Goal: Transaction & Acquisition: Obtain resource

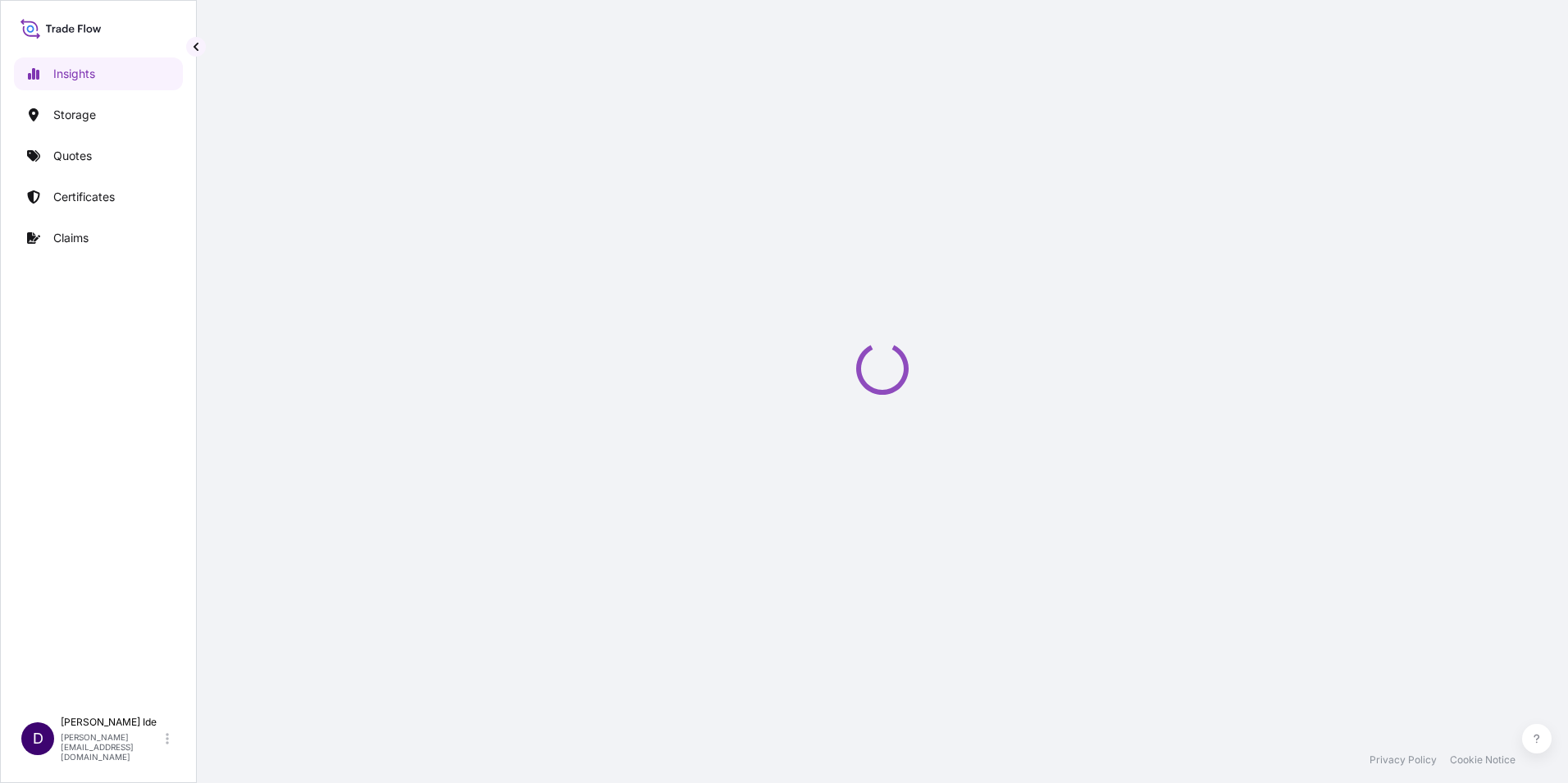
select select "2025"
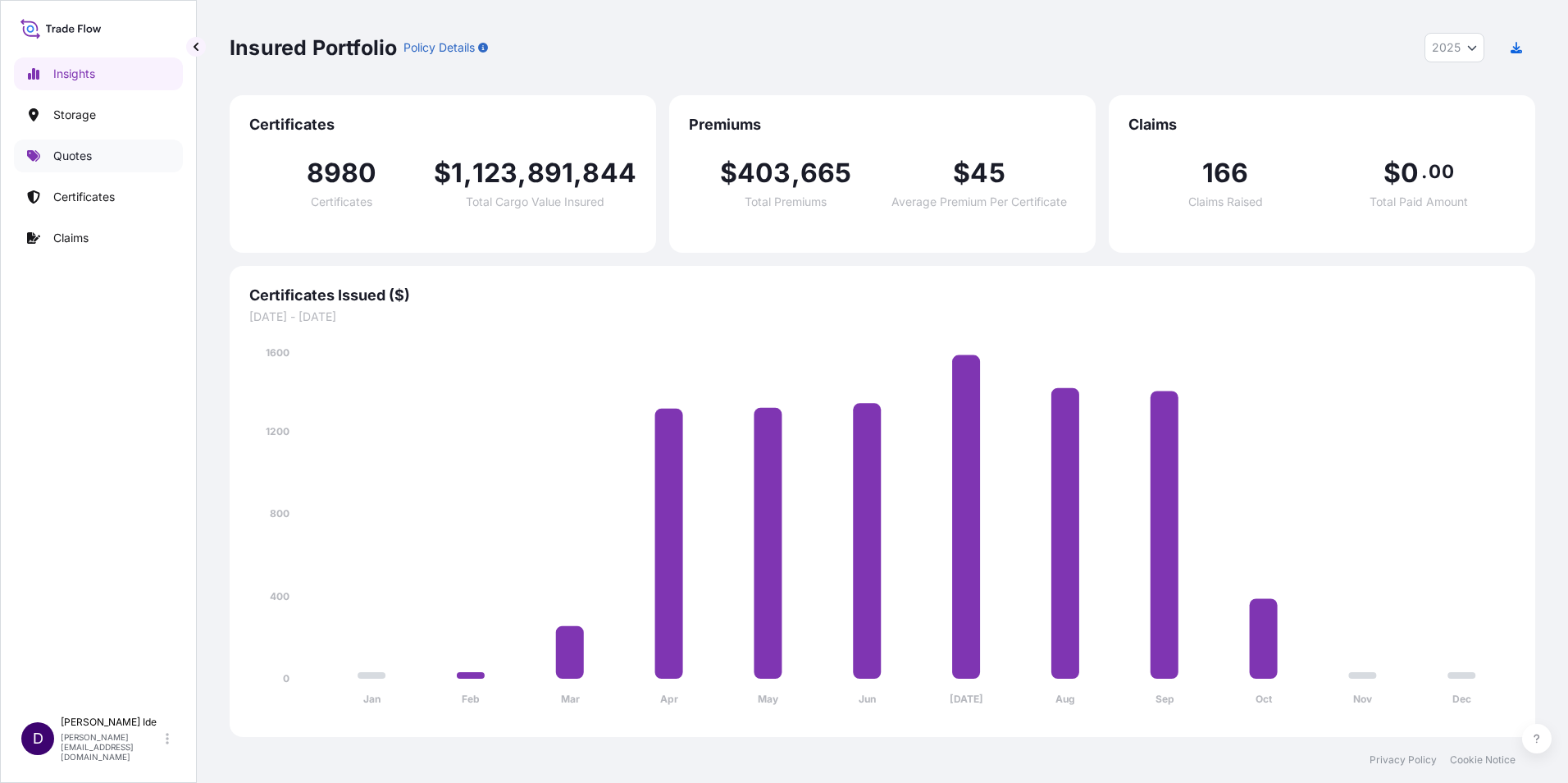
click at [86, 153] on p "Quotes" at bounding box center [72, 155] width 39 height 16
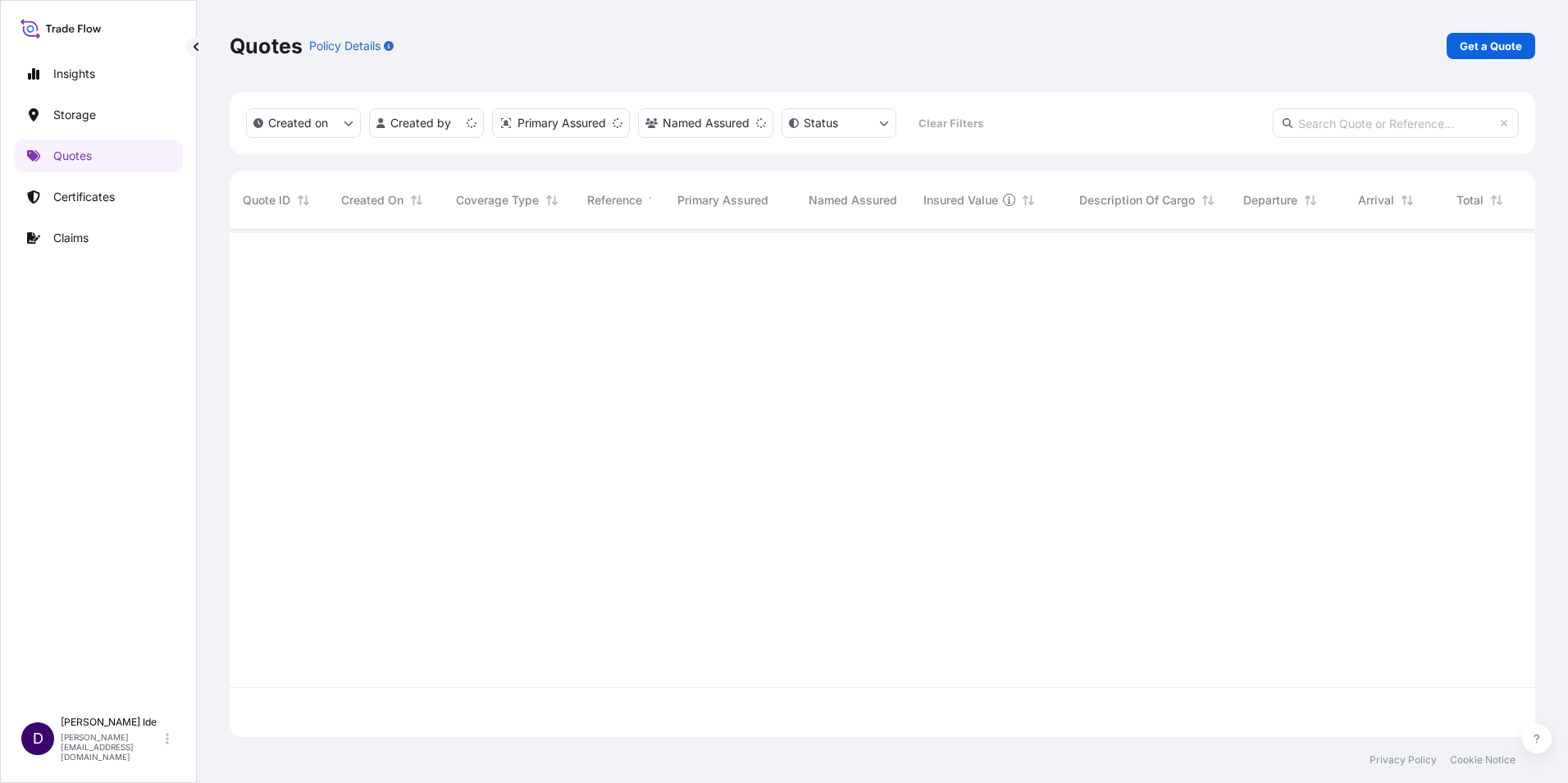
scroll to position [504, 1293]
click at [1502, 43] on p "Get a Quote" at bounding box center [1492, 46] width 63 height 16
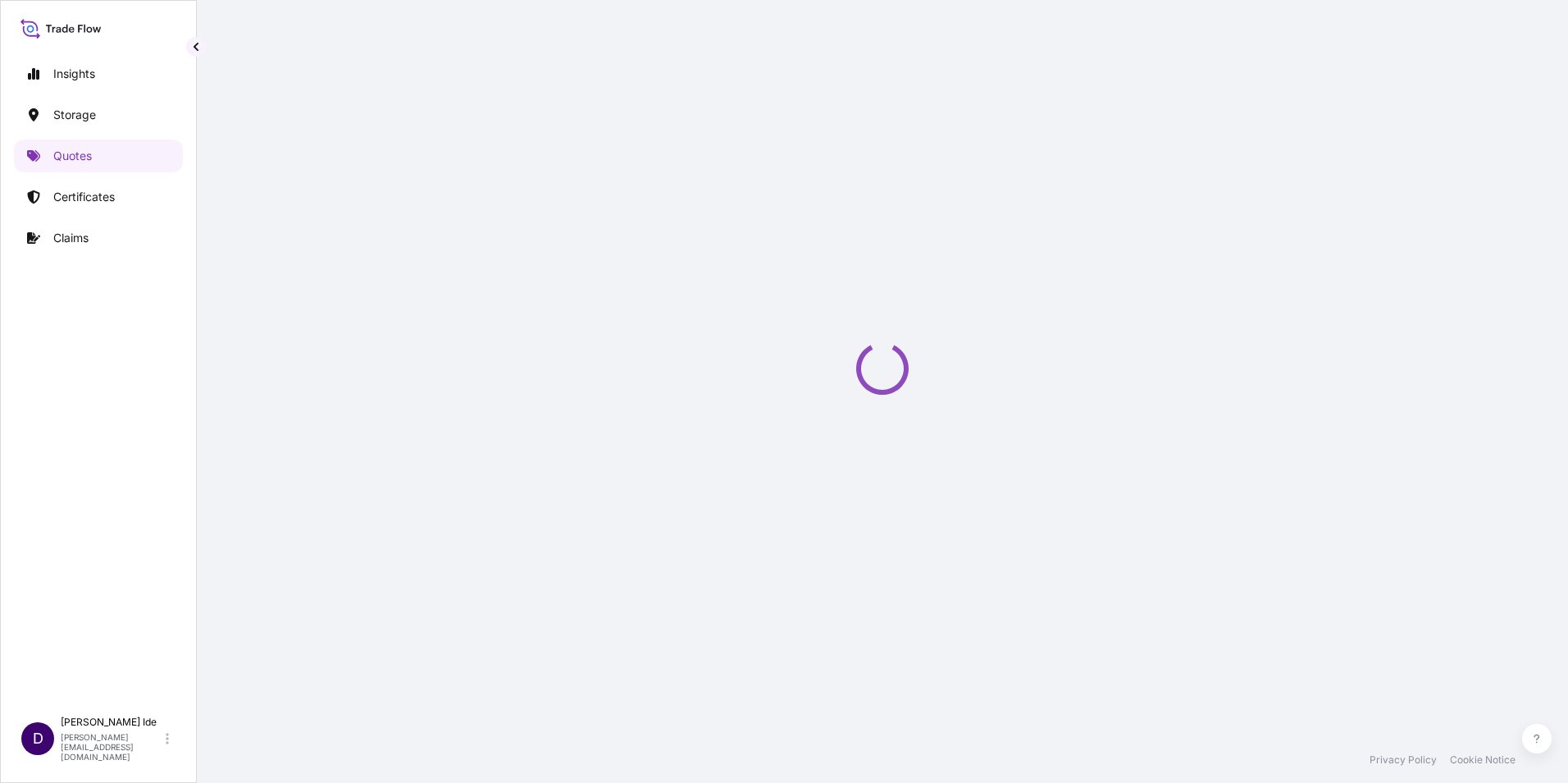
scroll to position [27, 0]
select select "Water"
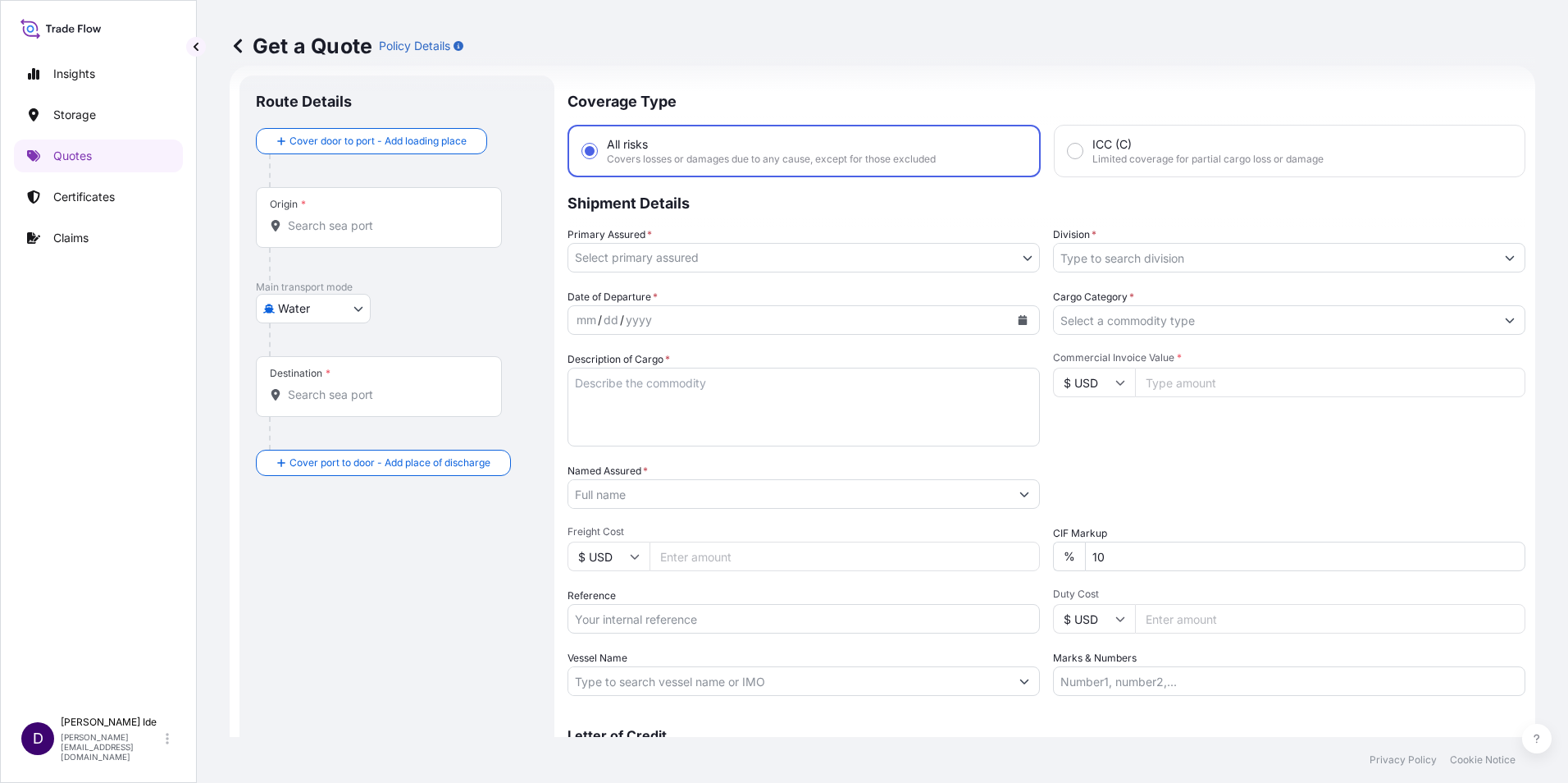
click at [1018, 257] on body "Insights Storage Quotes Certificates Claims D [PERSON_NAME] [PERSON_NAME][EMAIL…" at bounding box center [784, 392] width 1568 height 783
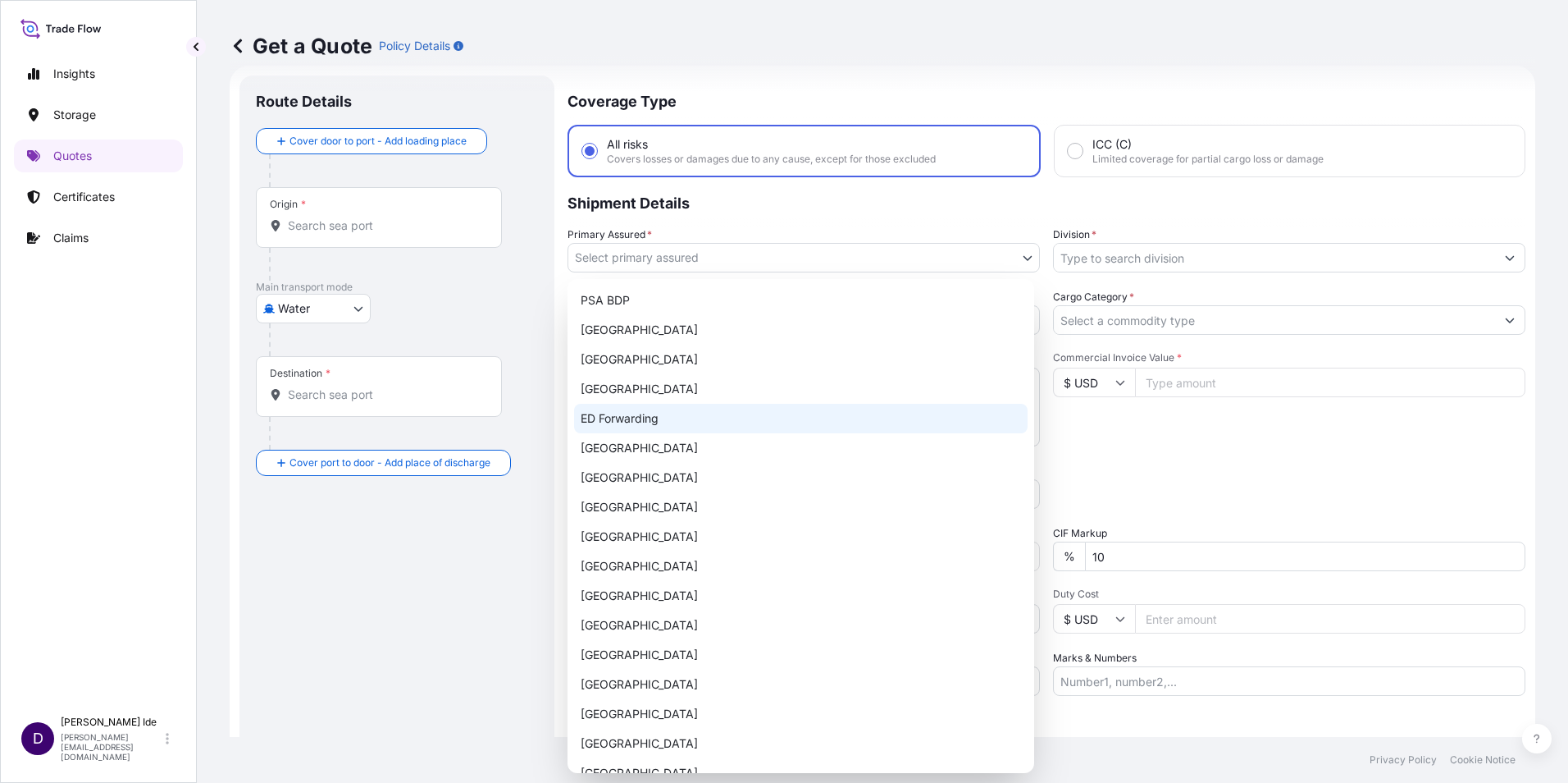
click at [669, 420] on div "ED Forwarding" at bounding box center [800, 418] width 453 height 29
select select "32195"
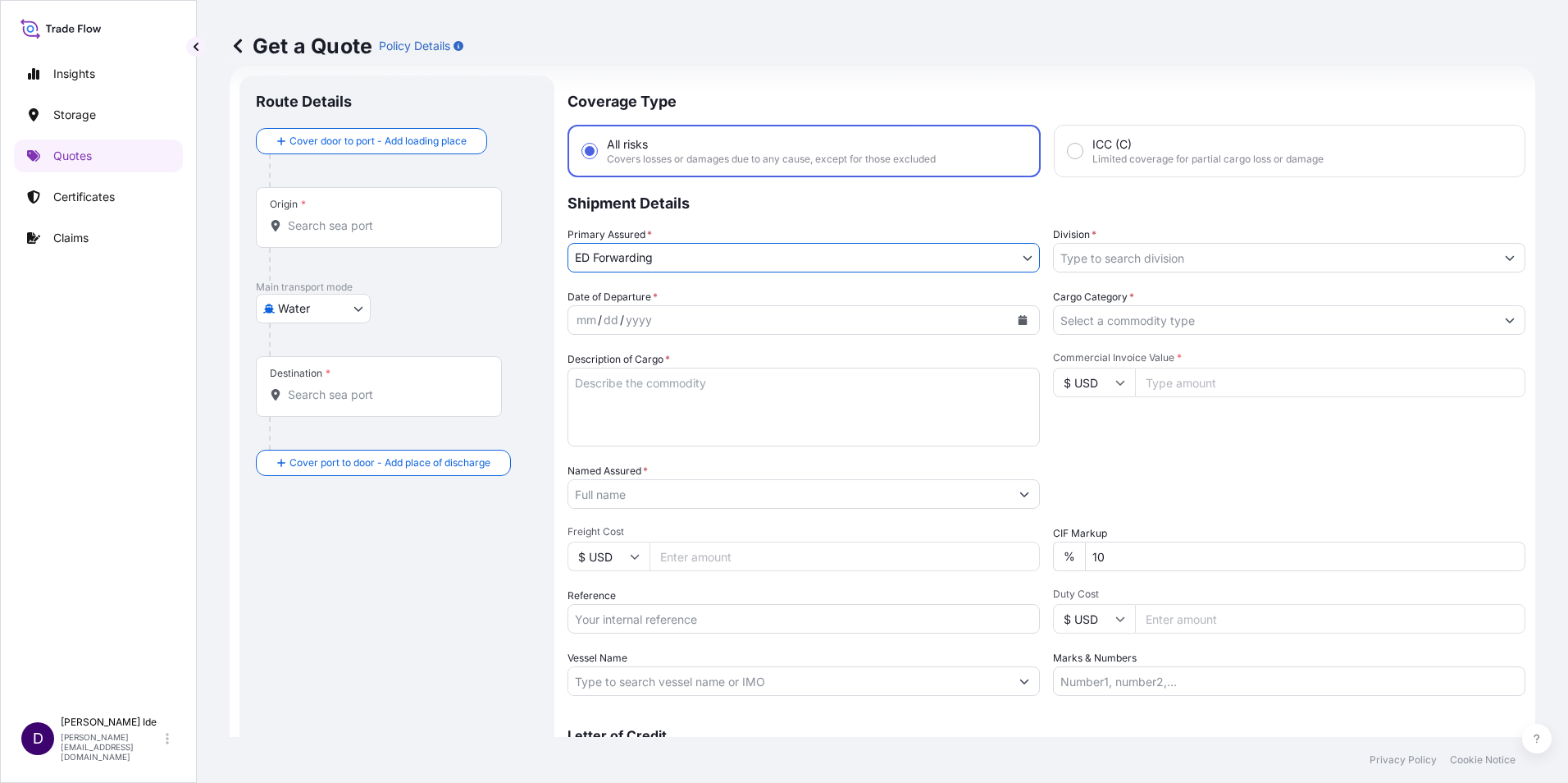
click at [1506, 259] on icon "Show suggestions" at bounding box center [1510, 258] width 9 height 5
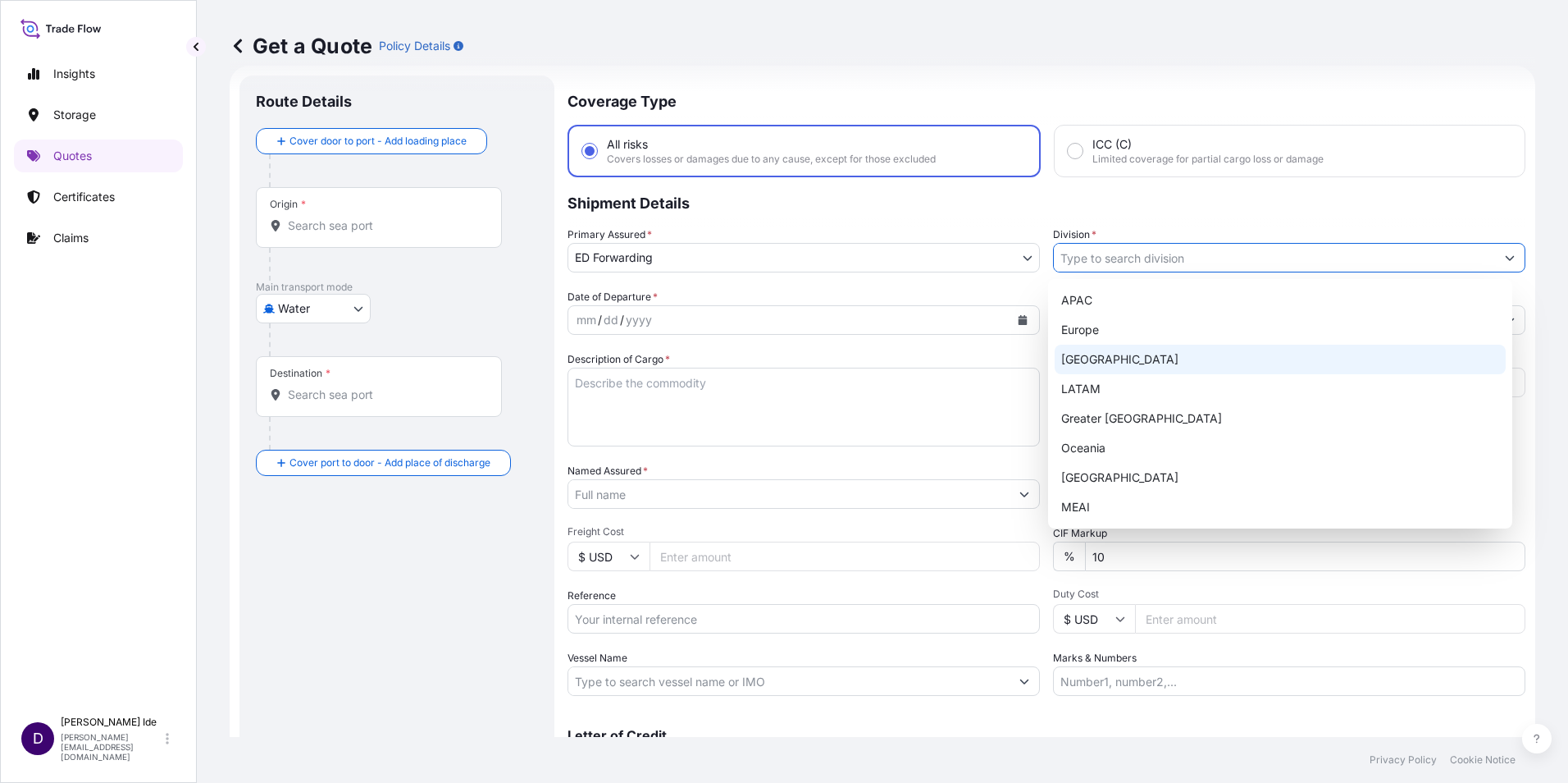
click at [1085, 351] on div "[GEOGRAPHIC_DATA]" at bounding box center [1281, 359] width 452 height 29
type input "[GEOGRAPHIC_DATA]"
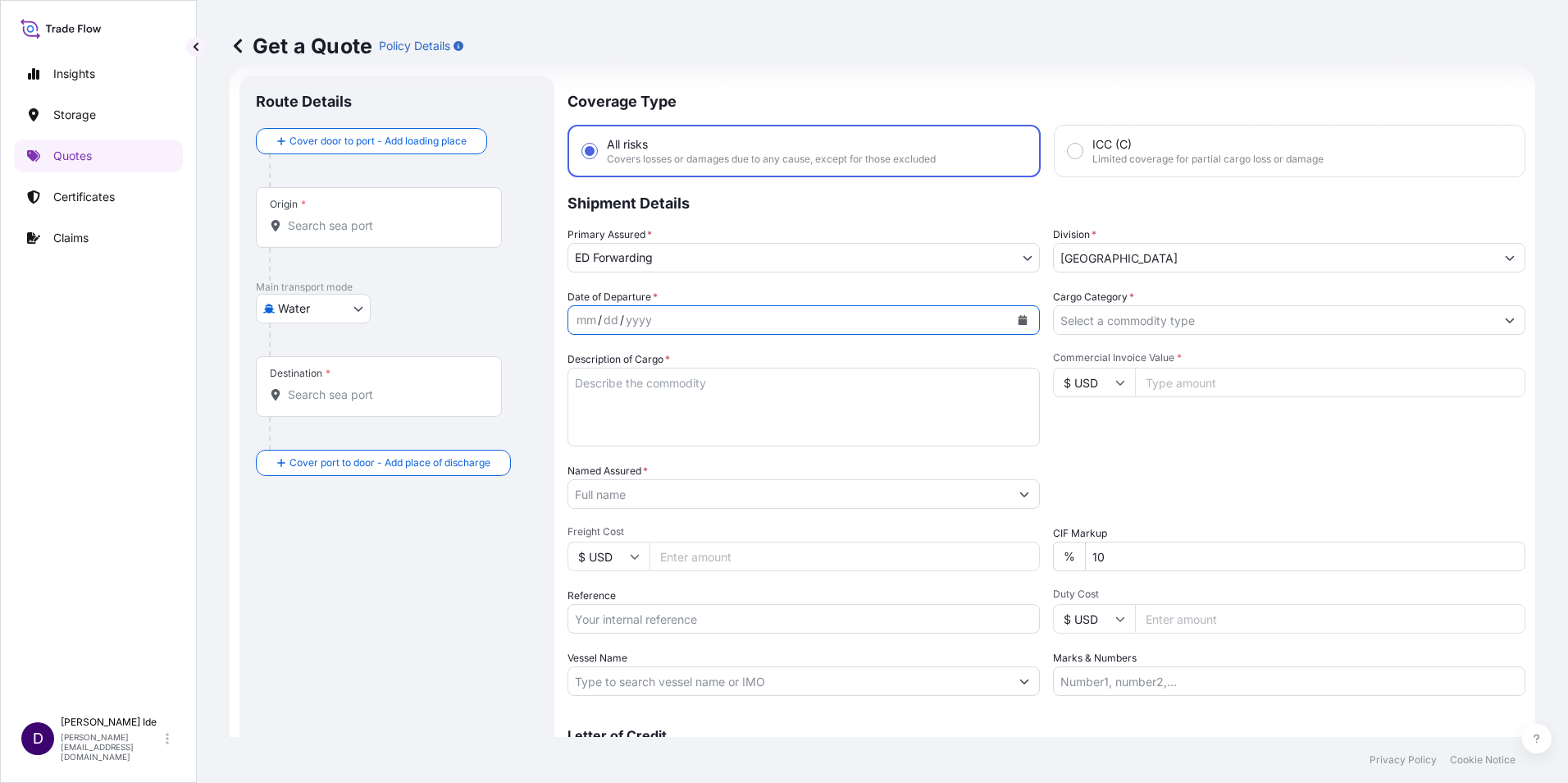
click at [1023, 316] on button "Calendar" at bounding box center [1023, 320] width 27 height 27
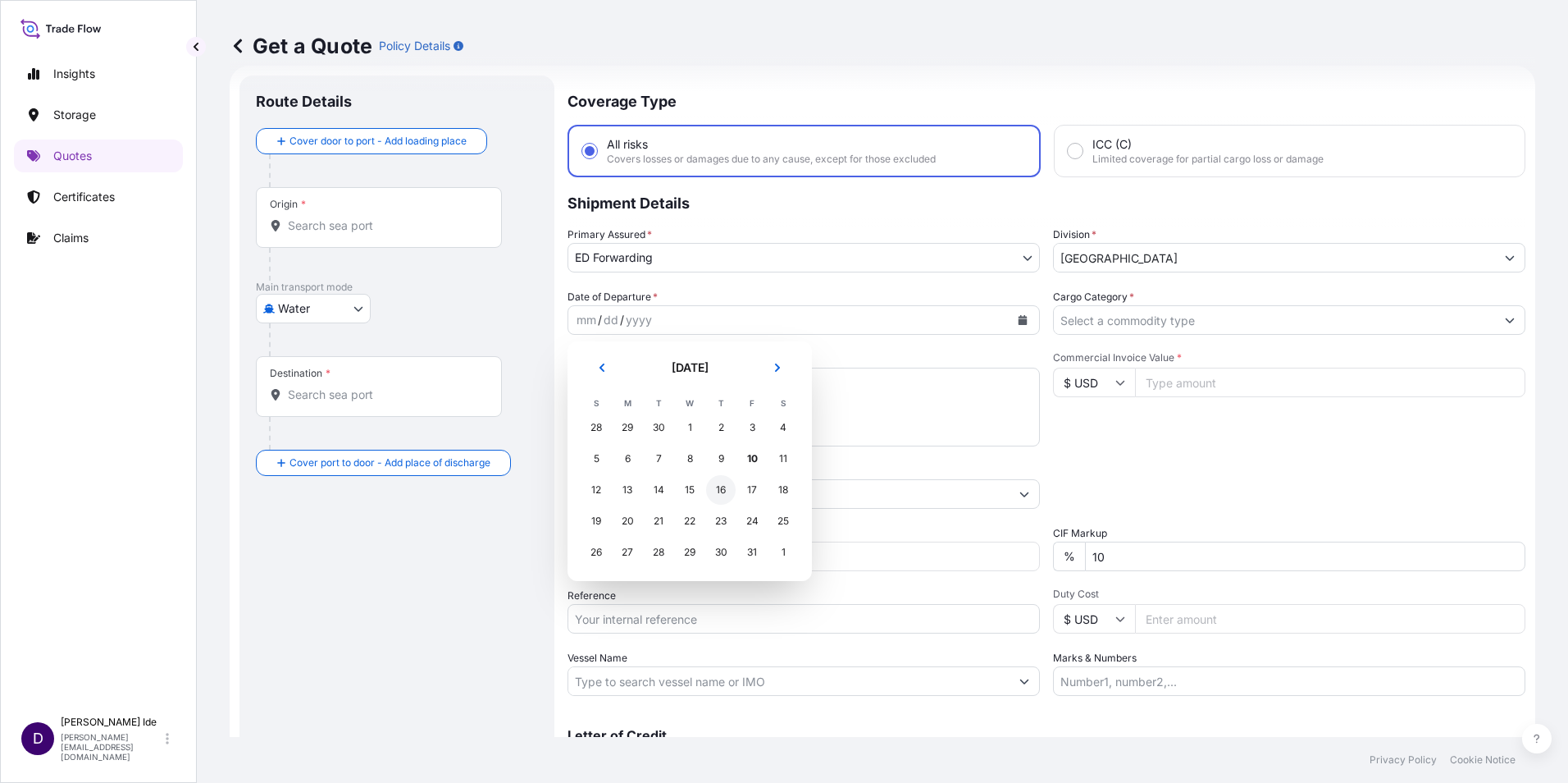
click at [721, 487] on div "16" at bounding box center [720, 489] width 29 height 29
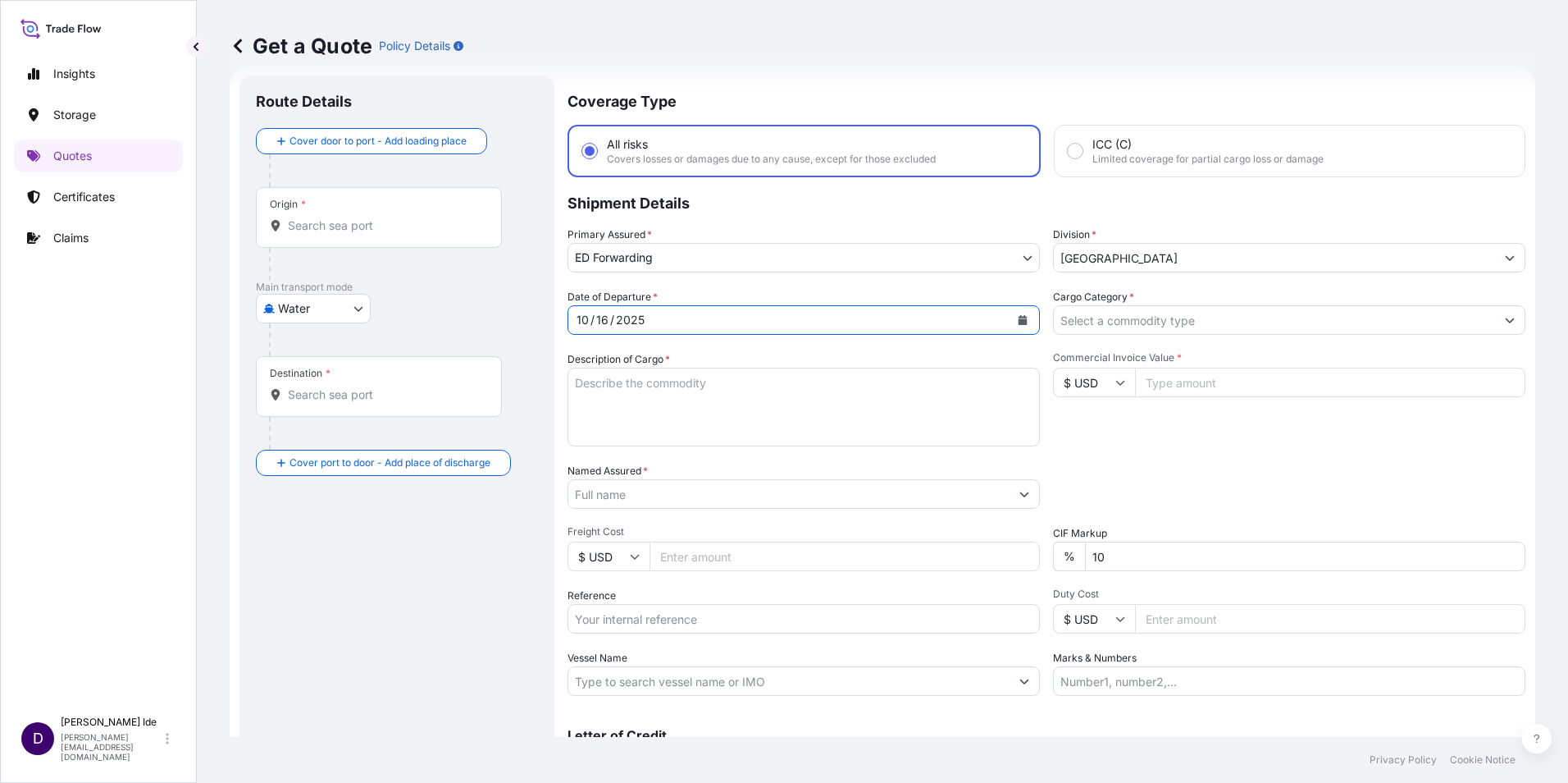
click at [1505, 322] on icon "Show suggestions" at bounding box center [1510, 319] width 10 height 10
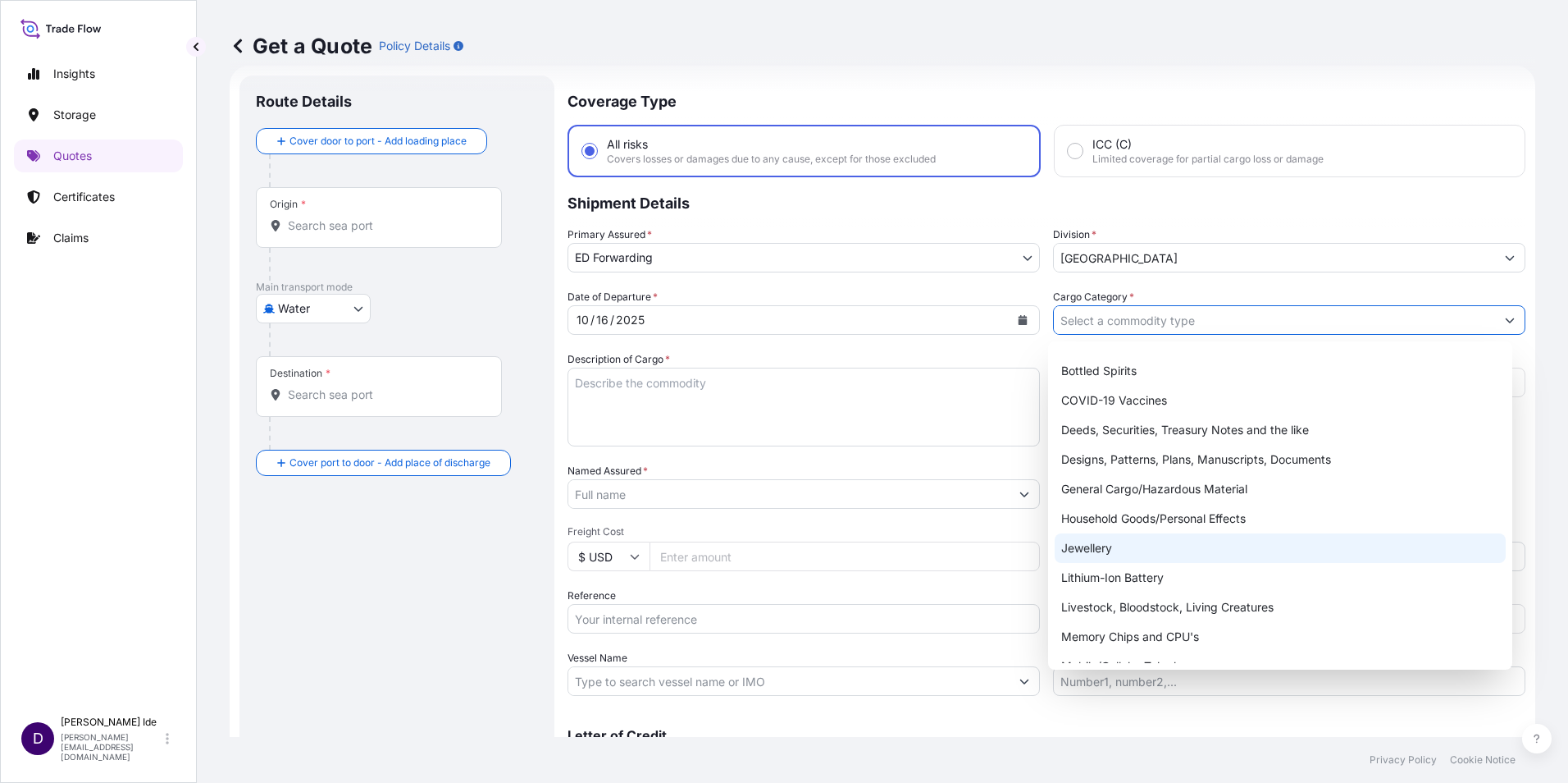
scroll to position [0, 0]
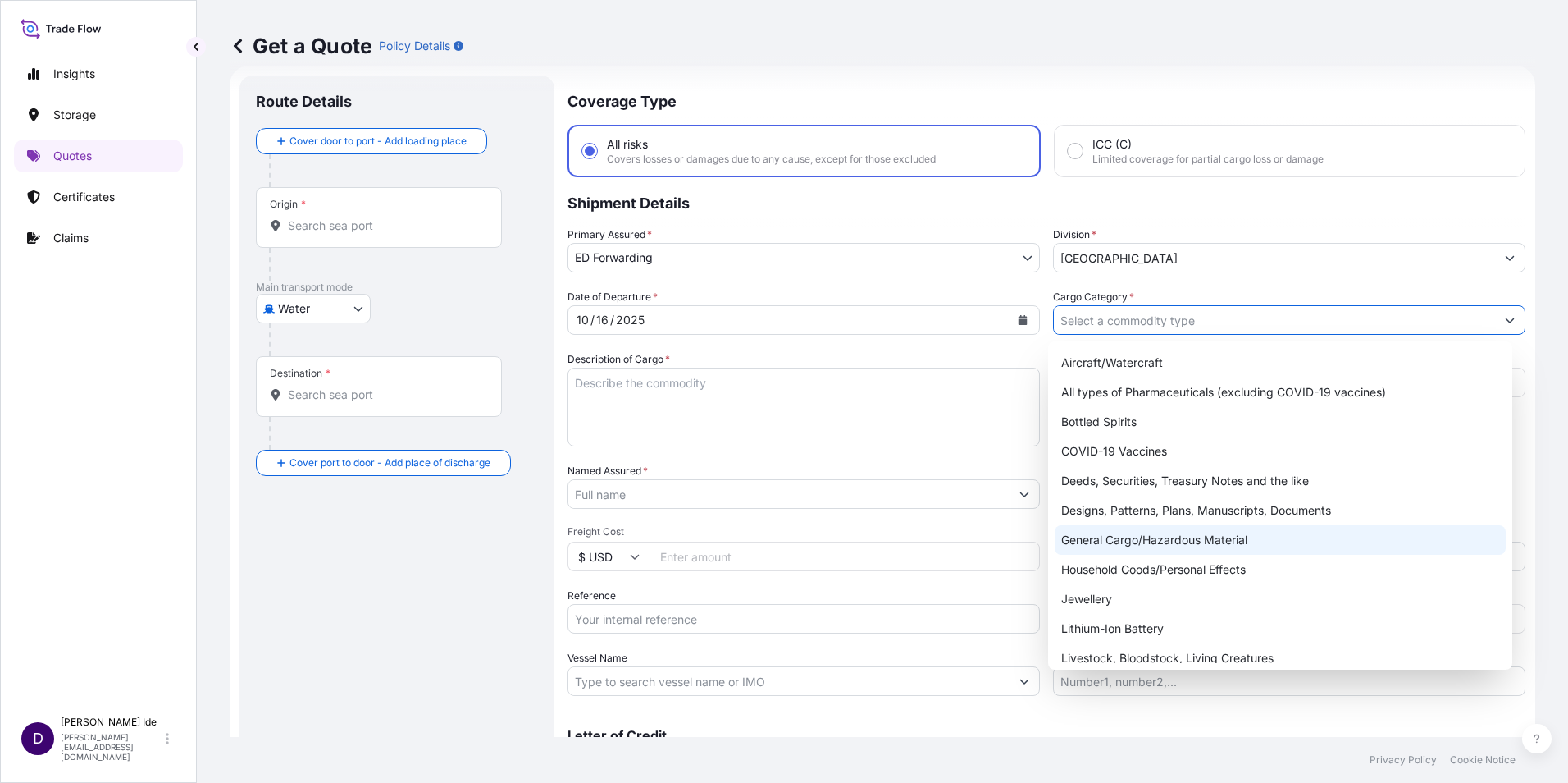
click at [1096, 537] on div "General Cargo/Hazardous Material" at bounding box center [1281, 539] width 452 height 29
type input "General Cargo/Hazardous Material"
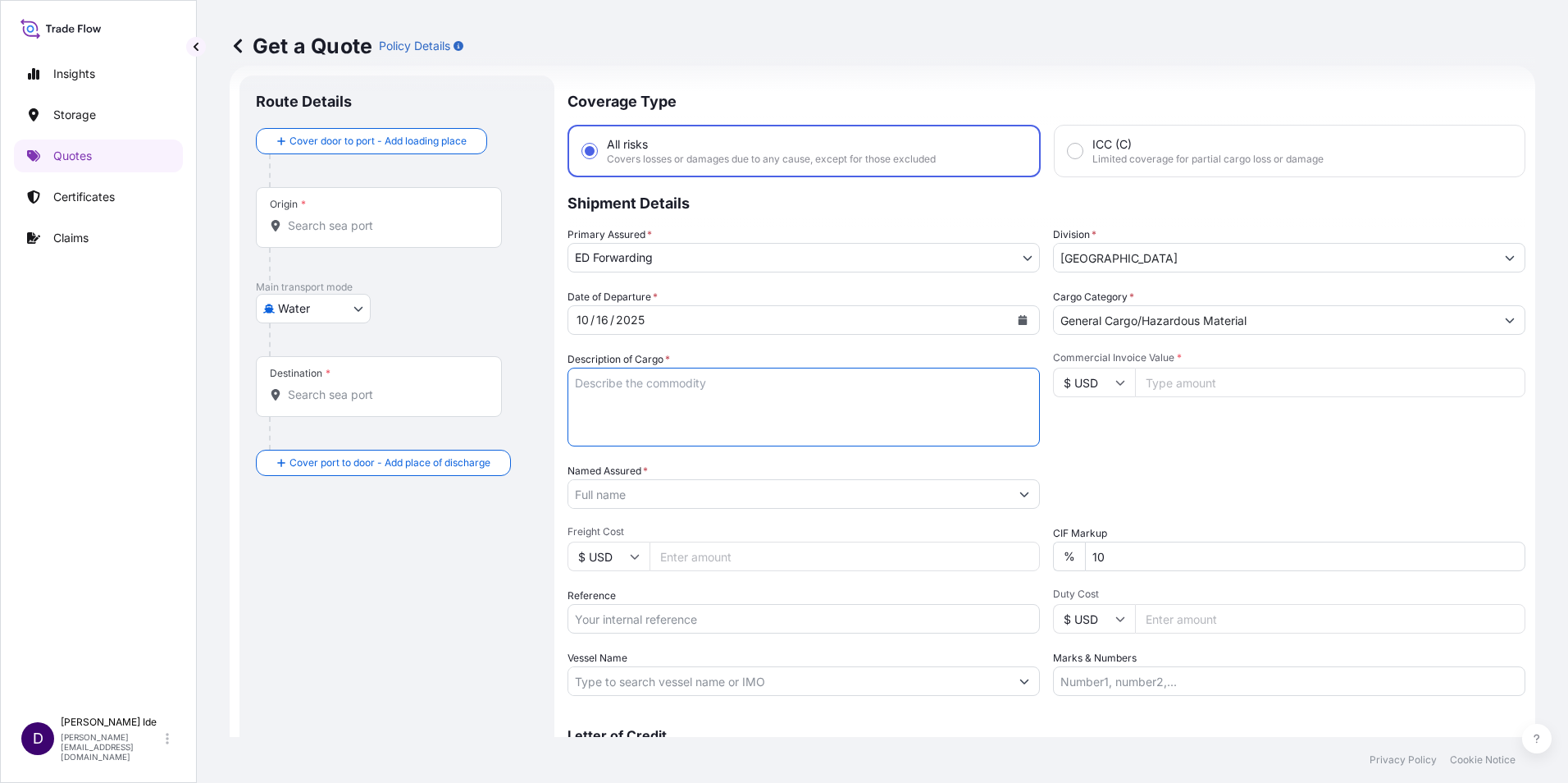
click at [605, 396] on textarea "Description of Cargo *" at bounding box center [803, 407] width 472 height 79
click at [830, 435] on textarea "Machinery for industrial use" at bounding box center [803, 407] width 472 height 79
type textarea "Machinery for industrial use"
click at [1119, 383] on icon at bounding box center [1120, 382] width 10 height 10
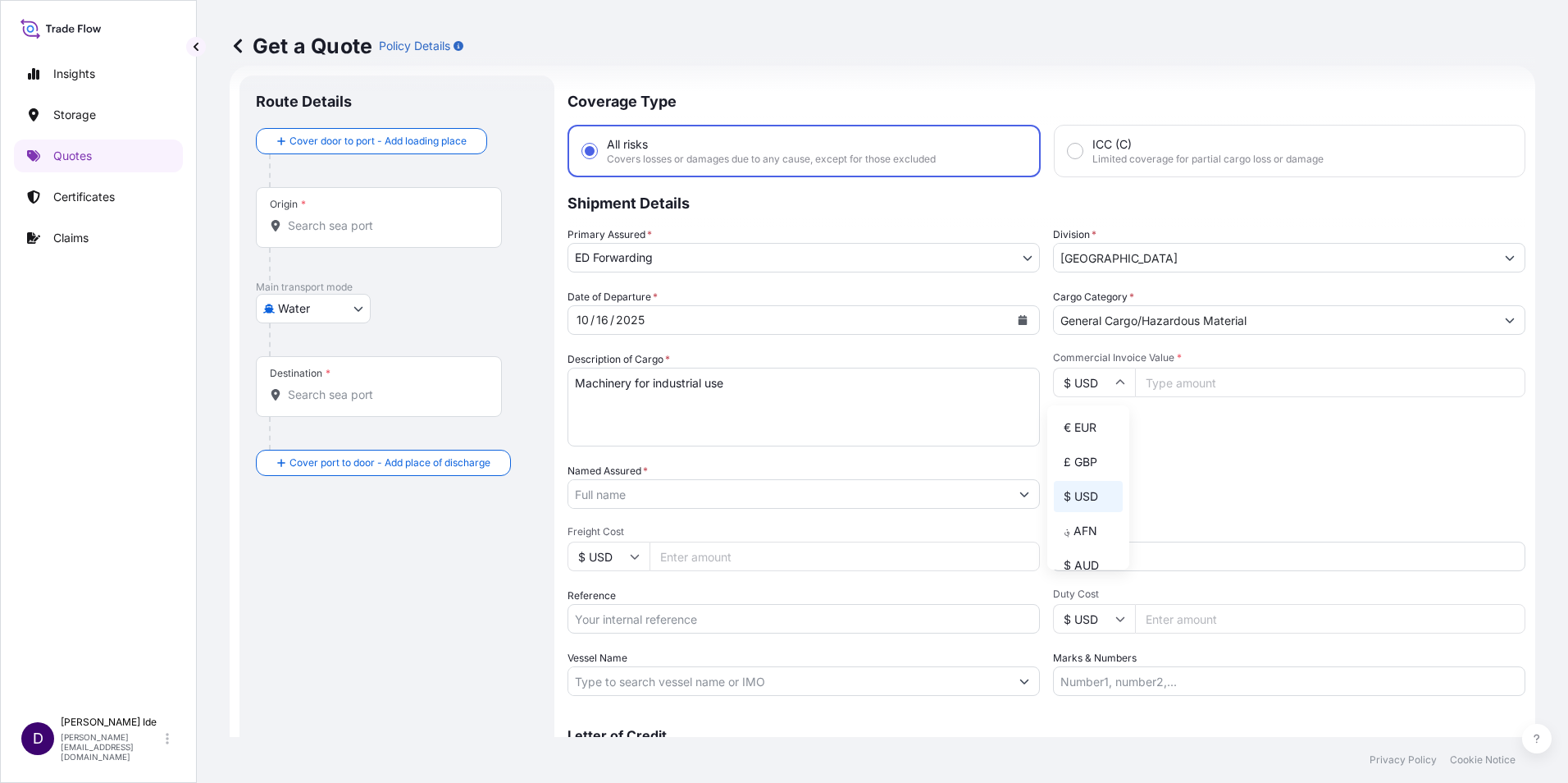
click at [1085, 430] on div "€ EUR" at bounding box center [1088, 427] width 69 height 31
type input "€ EUR"
click at [1155, 387] on input "Commercial Invoice Value *" at bounding box center [1330, 382] width 391 height 29
type input "425383"
click at [617, 490] on input "Named Assured *" at bounding box center [789, 493] width 441 height 29
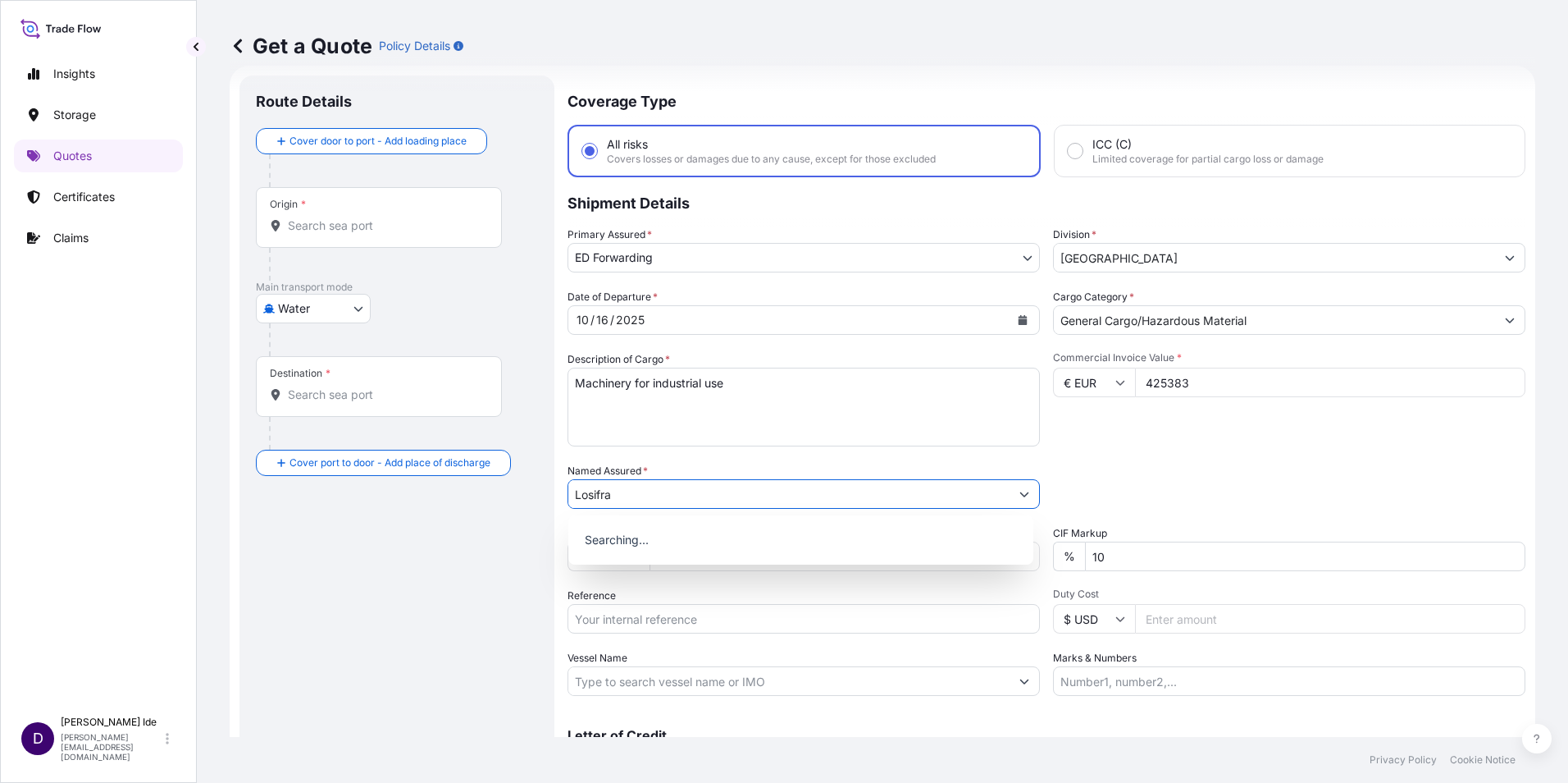
type input "Losifra"
click at [1224, 447] on div "Date of Departure * [DATE] Cargo Category * General Cargo/Hazardous Material De…" at bounding box center [1046, 492] width 958 height 407
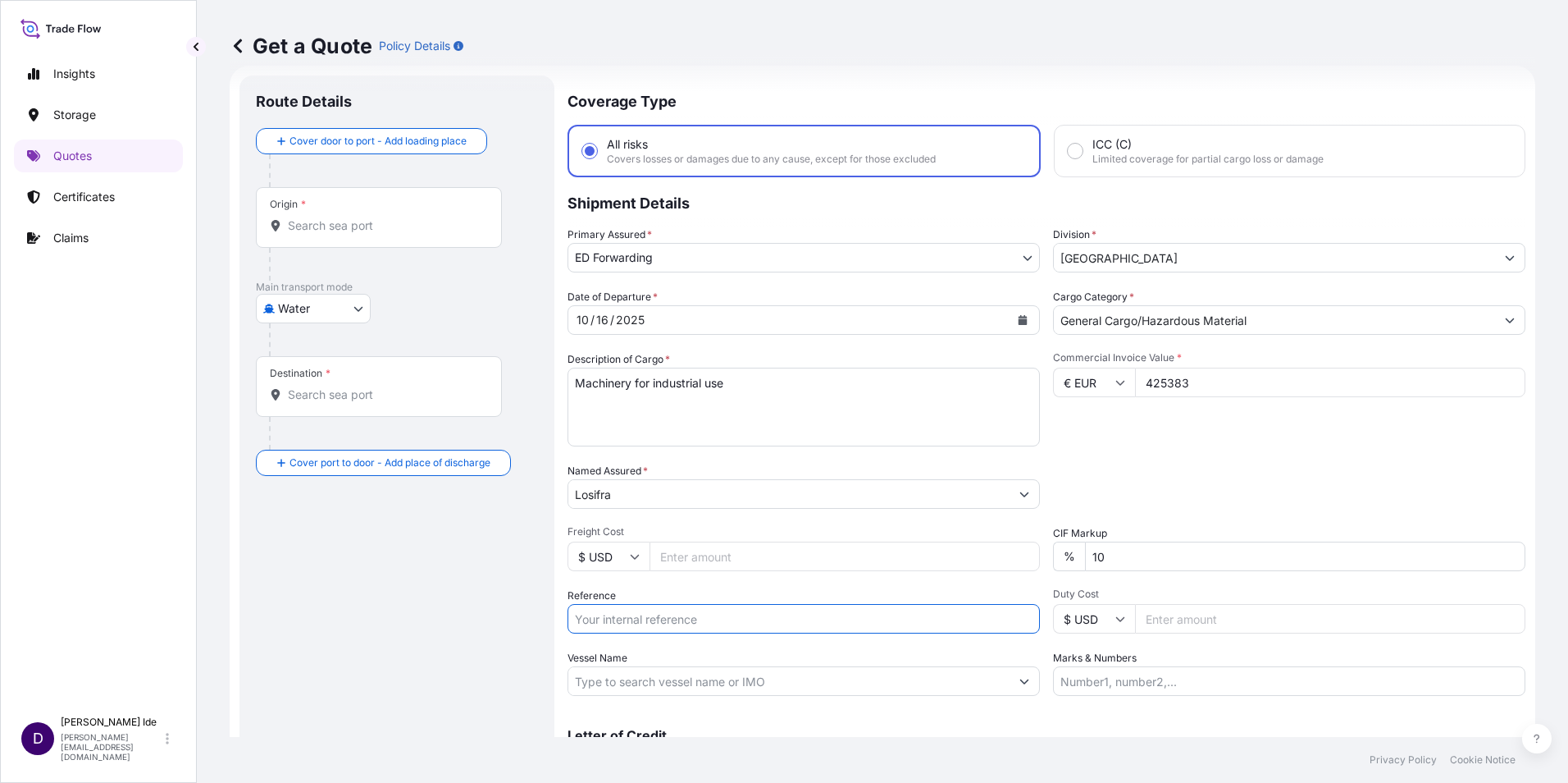
paste input "SQTRIS2510026"
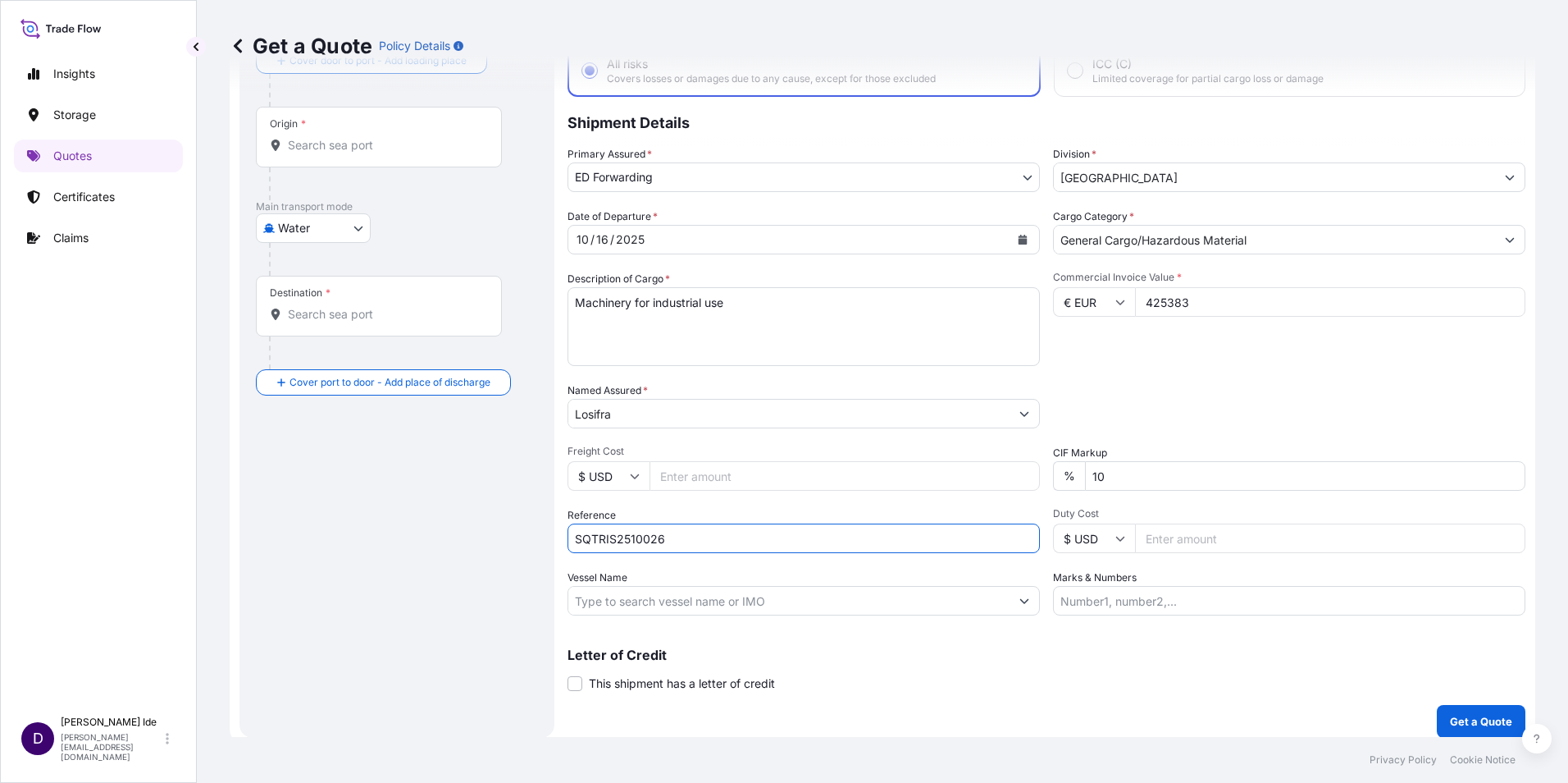
scroll to position [117, 0]
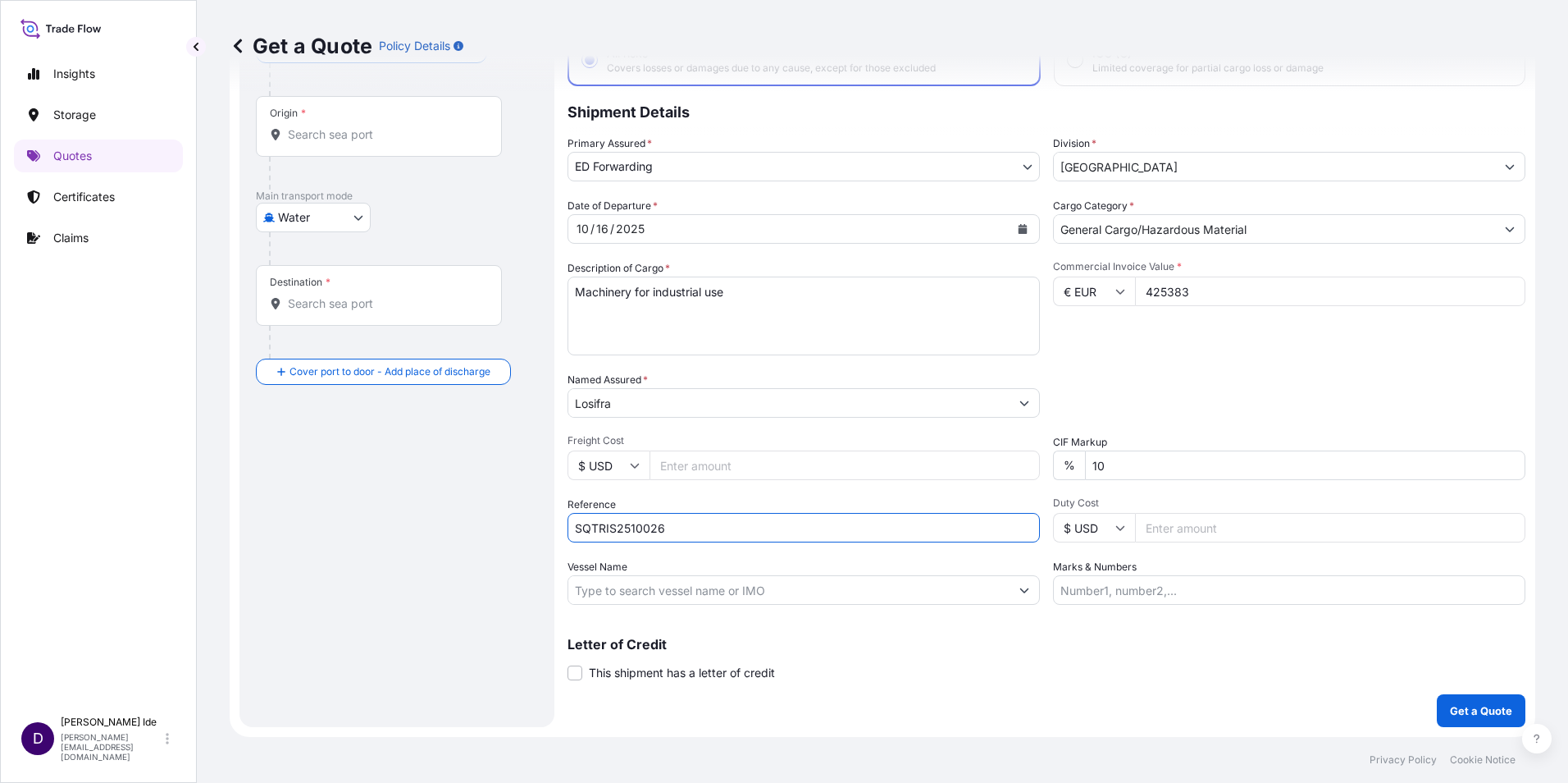
type input "SQTRIS2510026"
click at [604, 584] on input "Vessel Name" at bounding box center [789, 589] width 441 height 29
paste input "ZIM ATLANTIC"
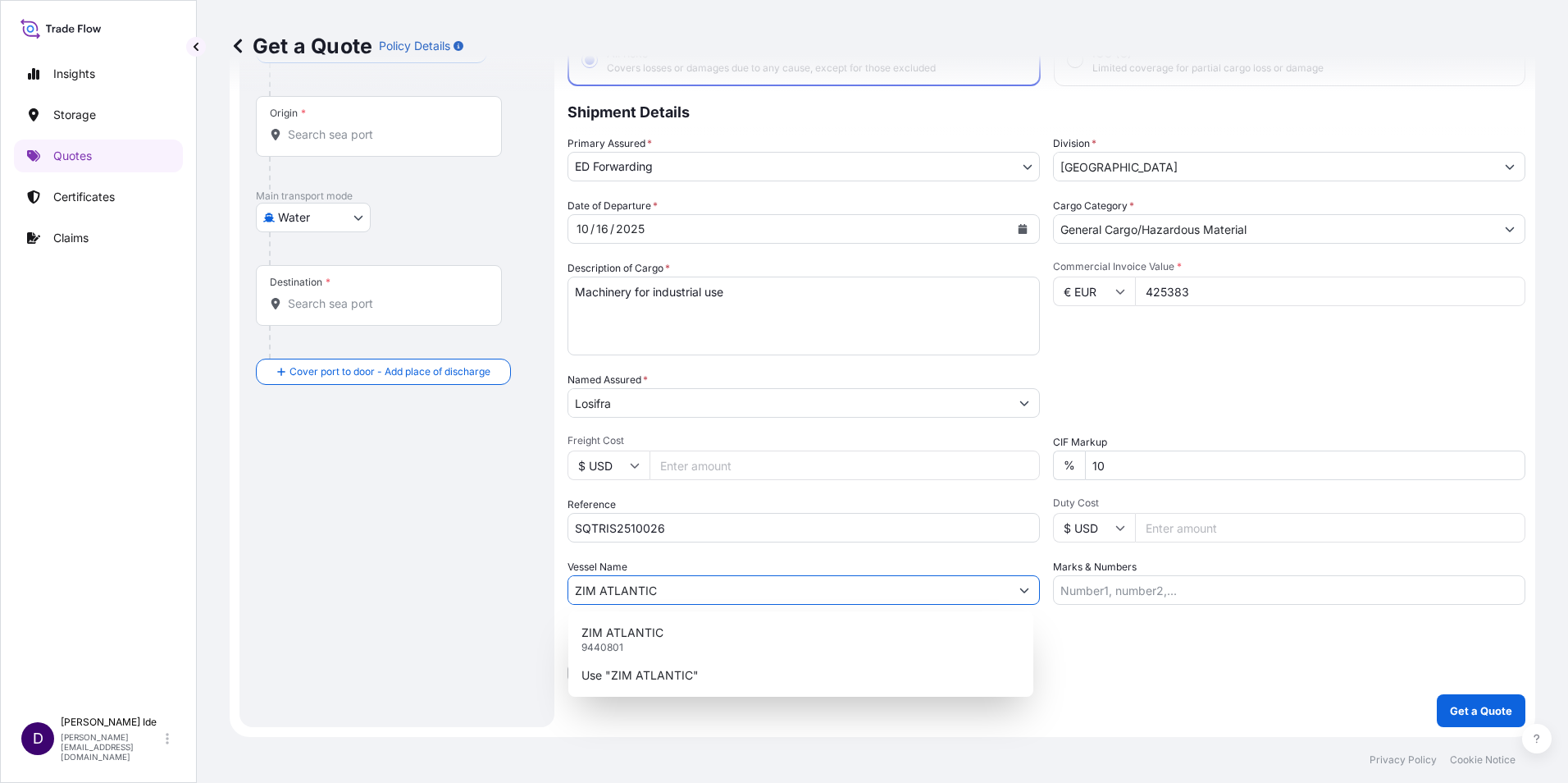
type input "ZIM ATLANTIC"
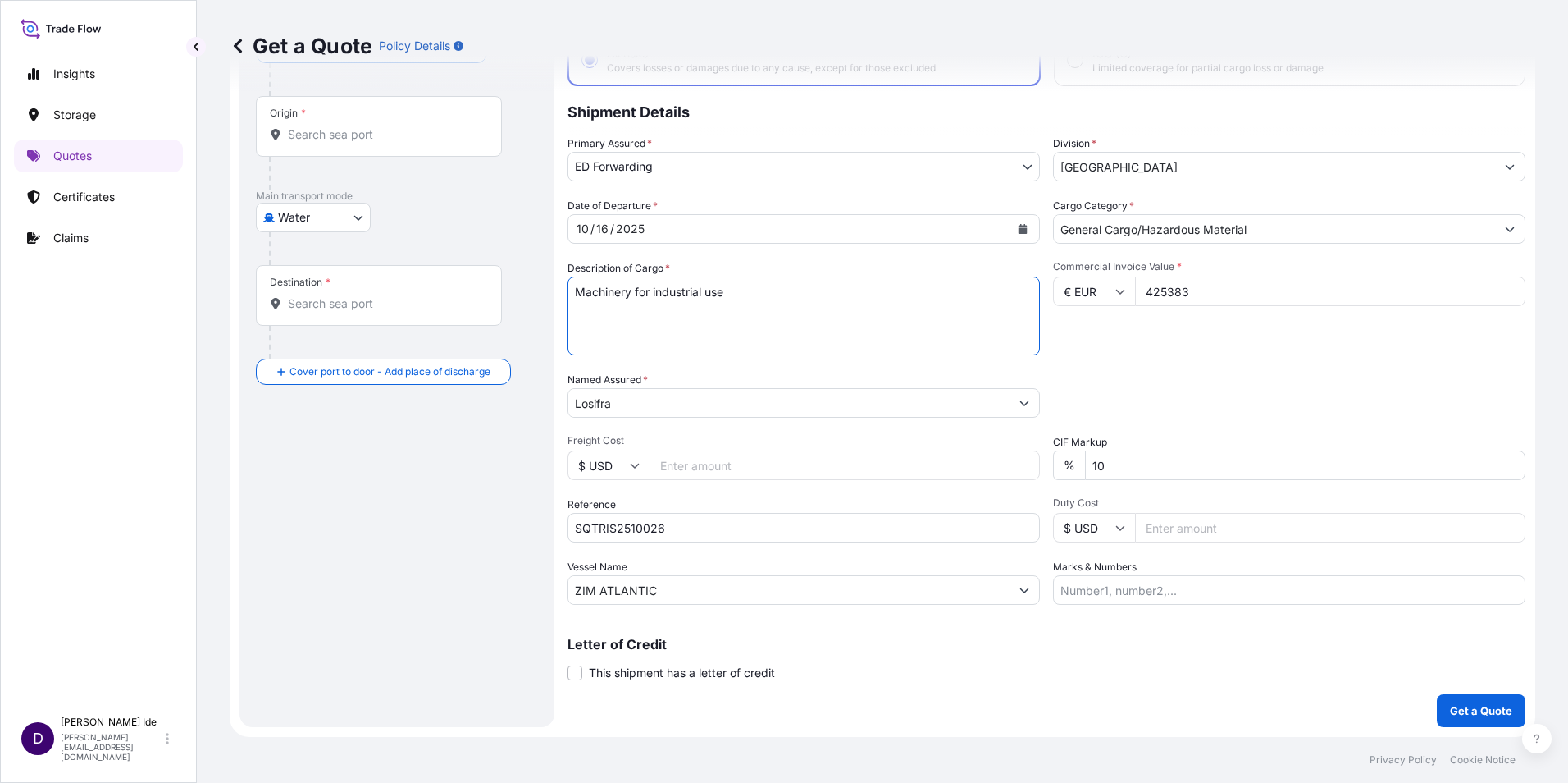
drag, startPoint x: 734, startPoint y: 292, endPoint x: 574, endPoint y: 294, distance: 160.0
click at [574, 294] on textarea "Machinery for industrial use" at bounding box center [803, 315] width 472 height 79
paste textarea "ACHINERY FOR ELABORATION OF PALLETS."
type textarea "MACHINERY FOR ELABORATION OF PALLETS."
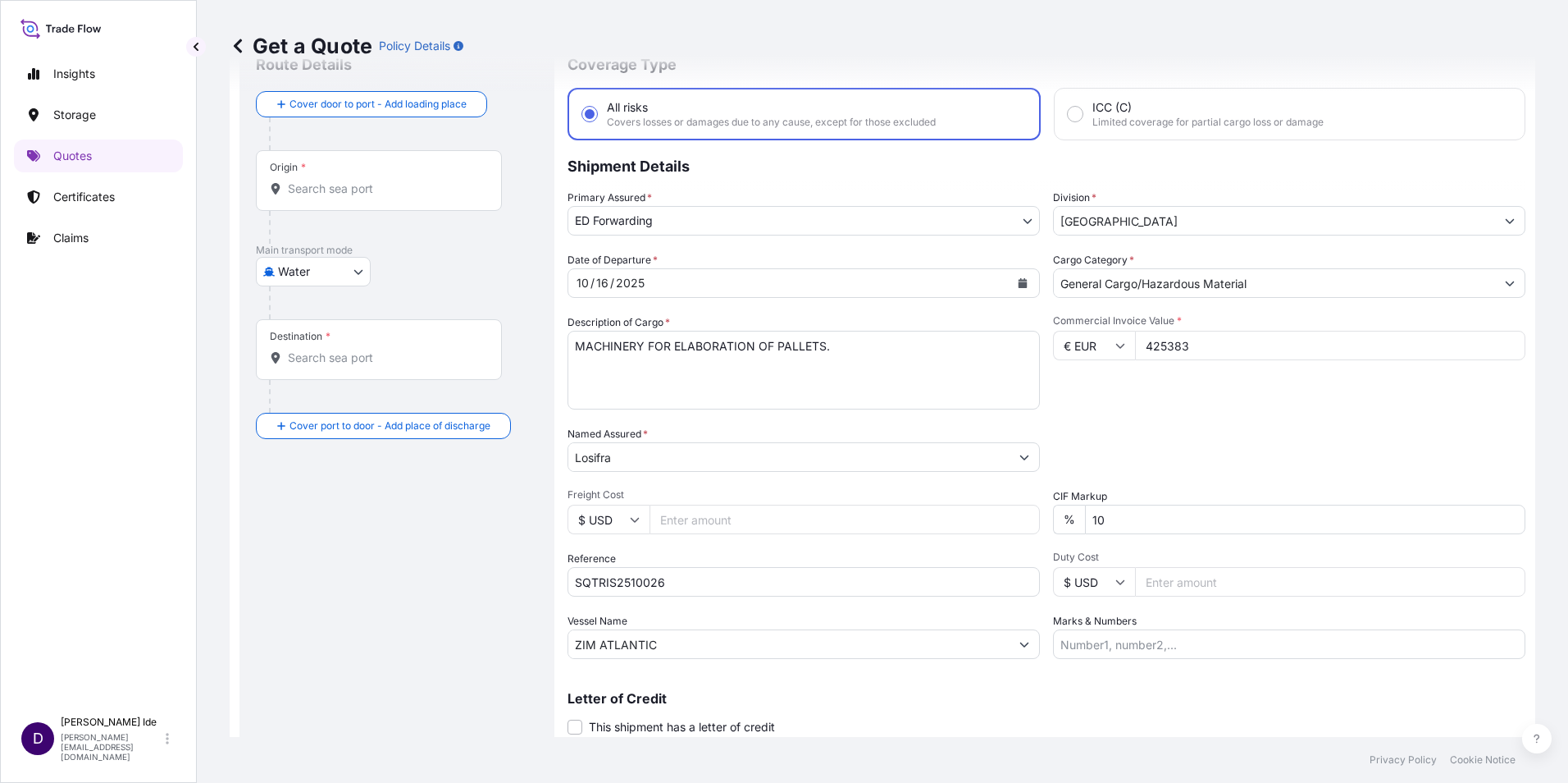
scroll to position [0, 0]
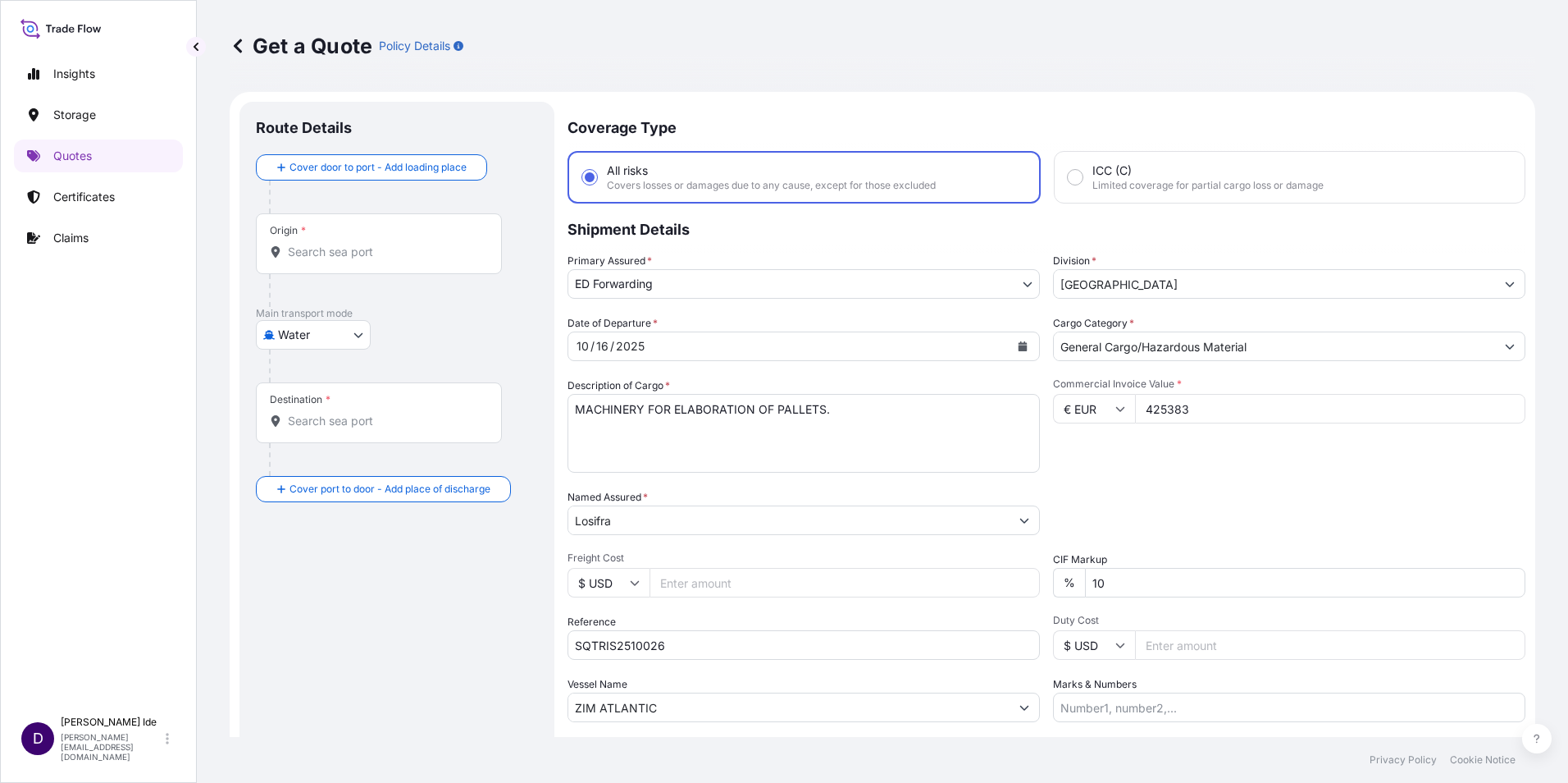
click at [321, 248] on input "Origin *" at bounding box center [385, 251] width 194 height 16
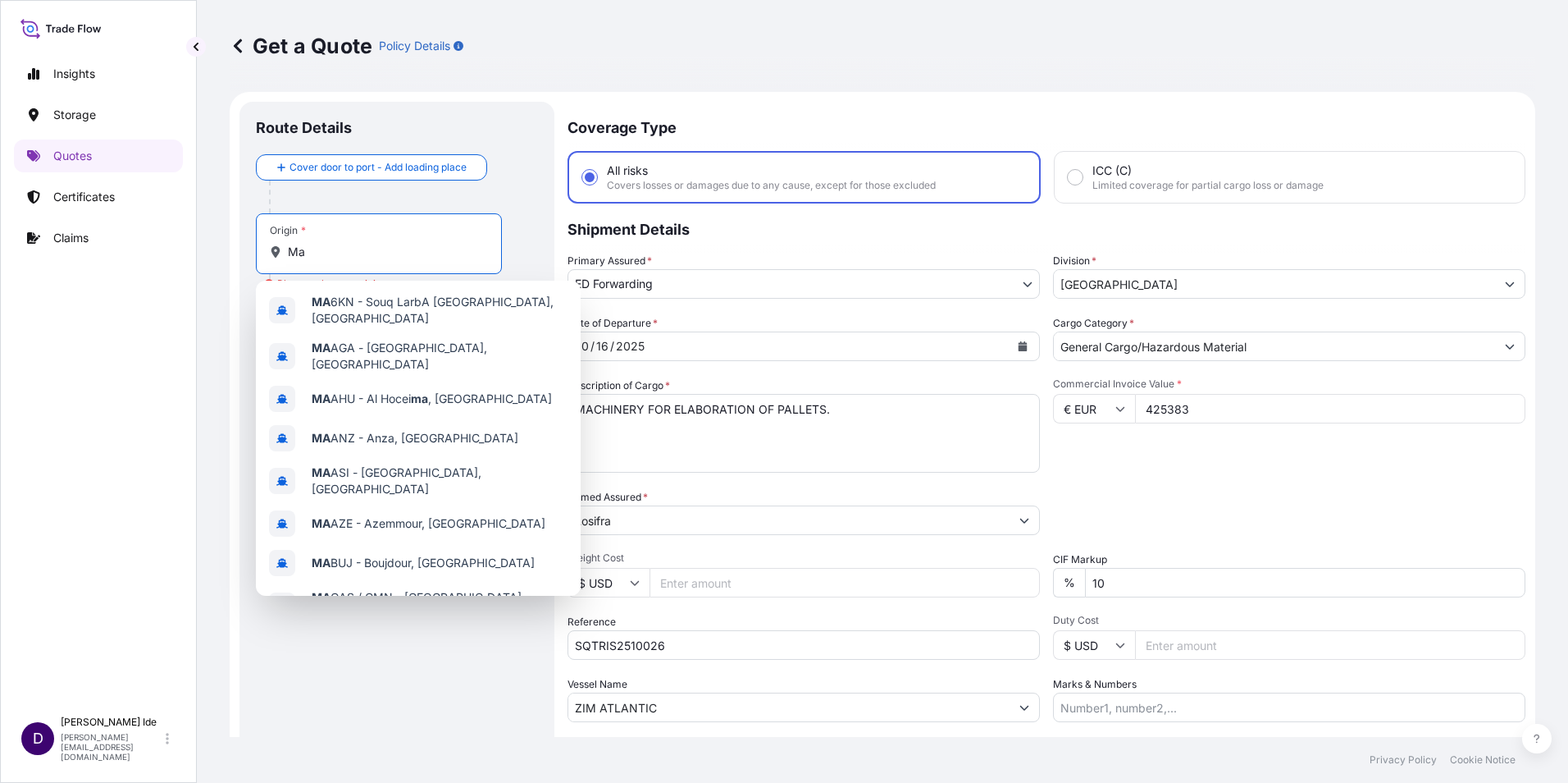
click at [311, 249] on input "Ma" at bounding box center [385, 251] width 194 height 16
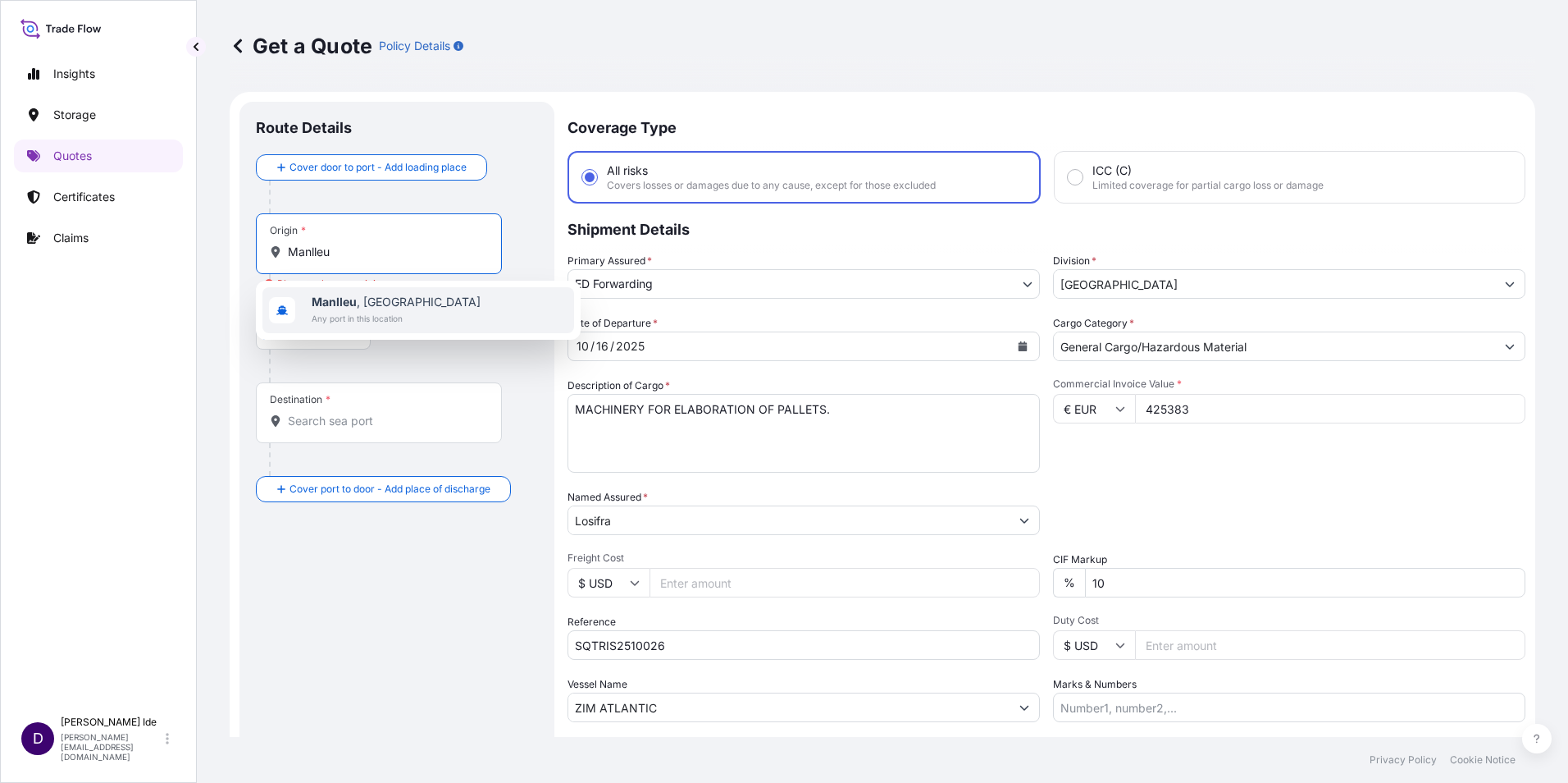
click at [361, 298] on span "Manlleu , [GEOGRAPHIC_DATA]" at bounding box center [396, 301] width 169 height 16
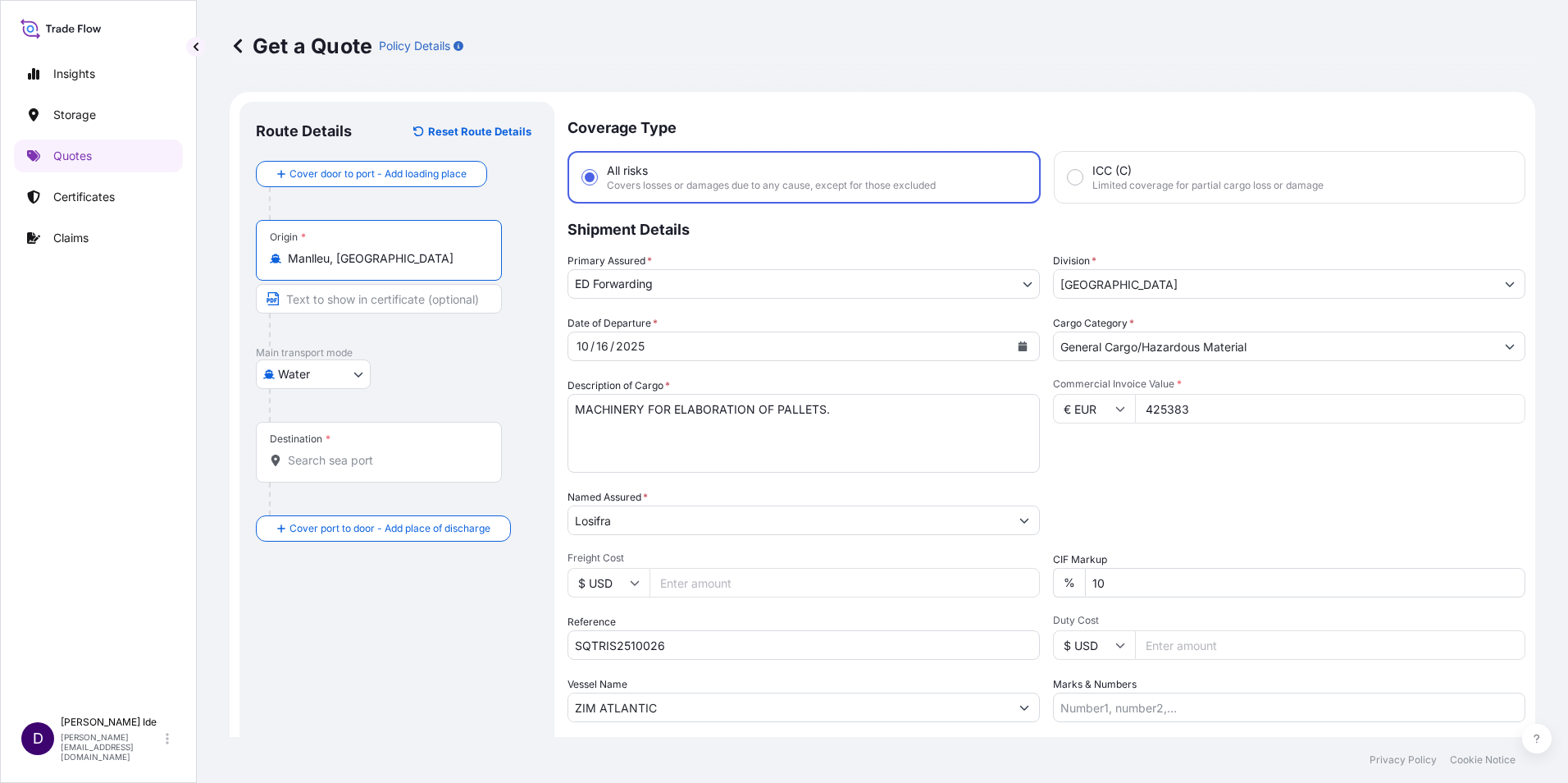
type input "Manlleu, [GEOGRAPHIC_DATA]"
click at [310, 464] on input "Destination *" at bounding box center [385, 460] width 194 height 16
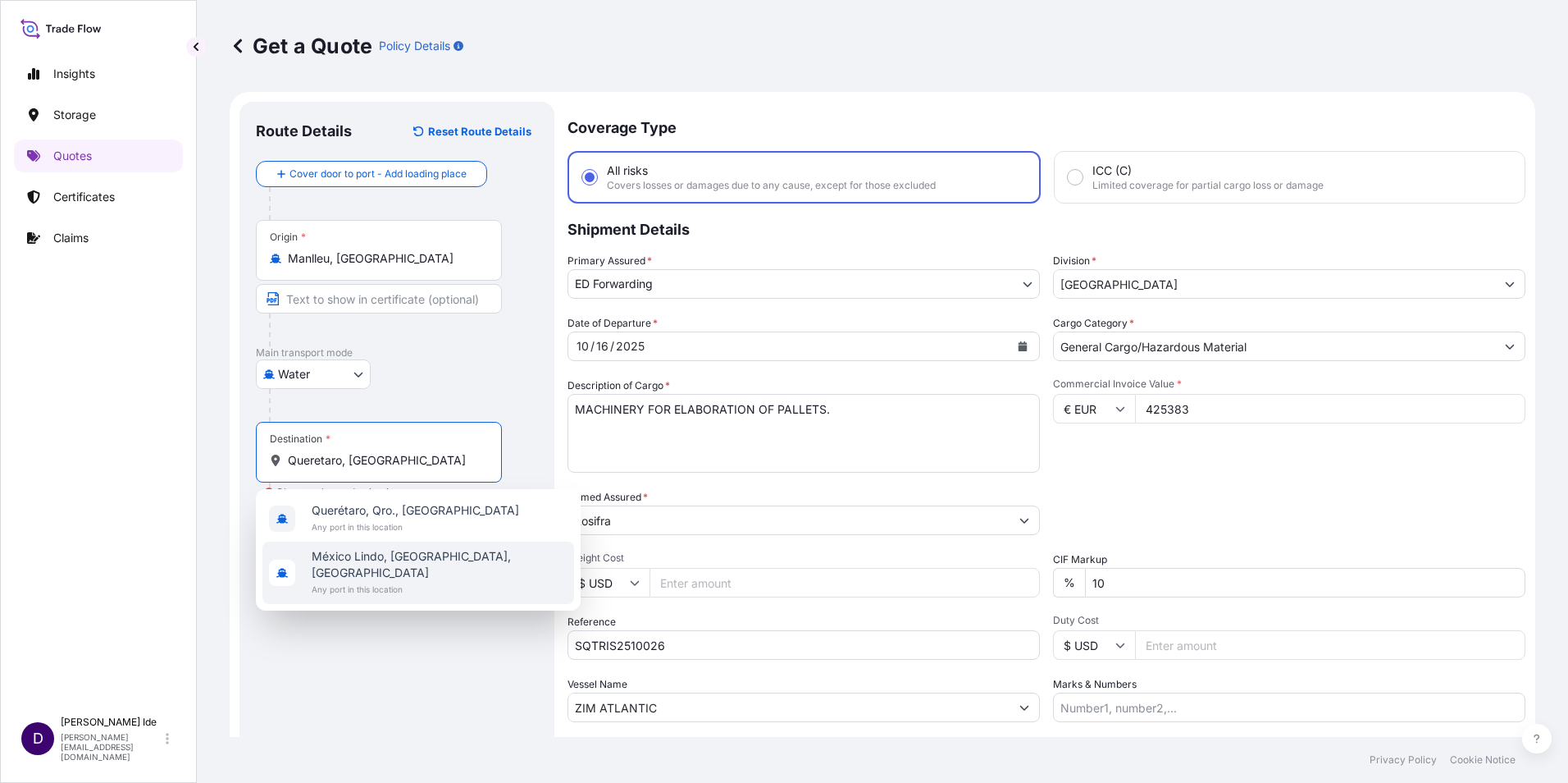
click at [463, 675] on div "Route Details Reset Route Details Cover door to port - Add loading place Place …" at bounding box center [396, 472] width 282 height 710
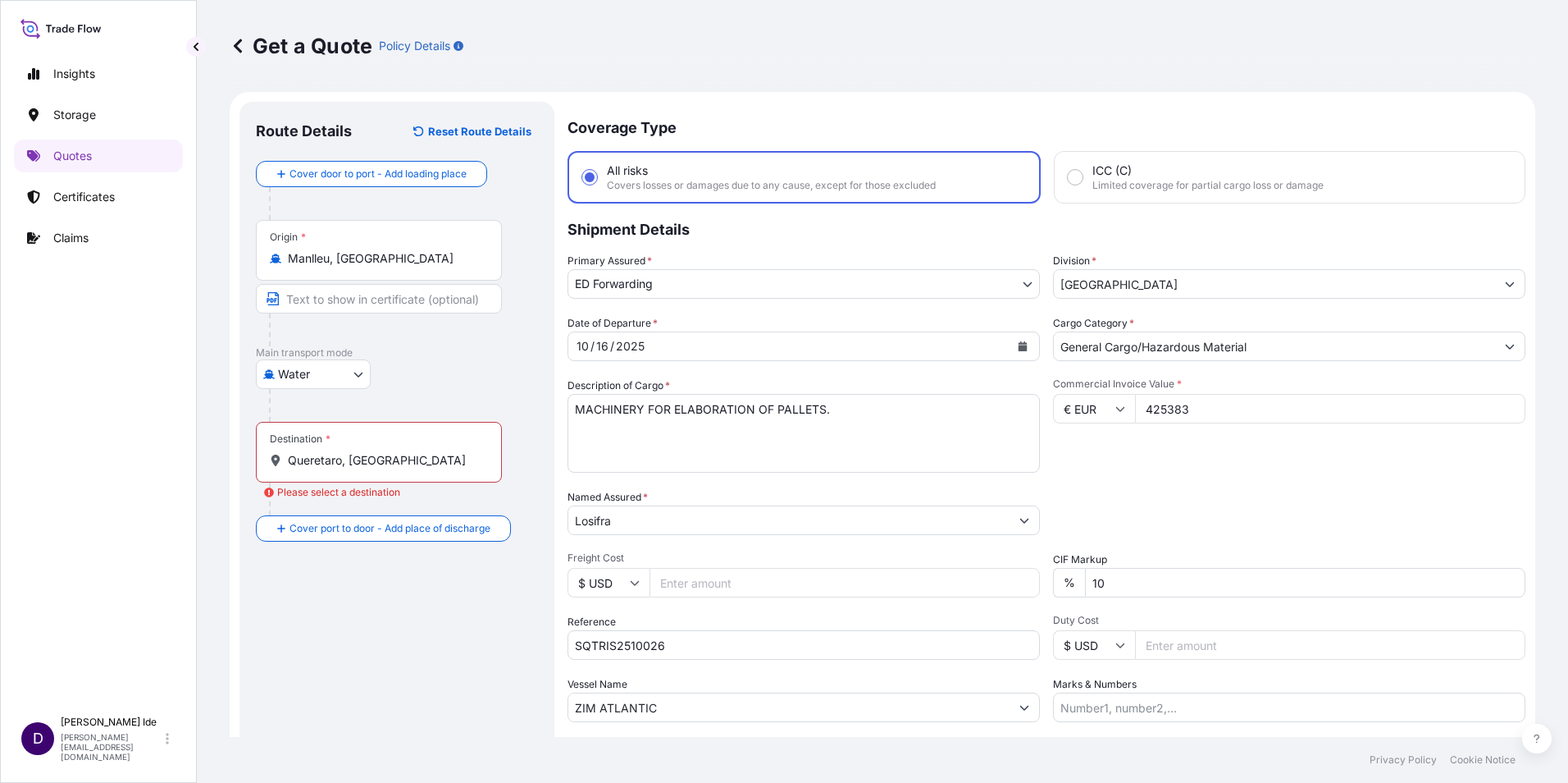
click at [349, 457] on input "Queretaro, [GEOGRAPHIC_DATA]" at bounding box center [385, 460] width 194 height 16
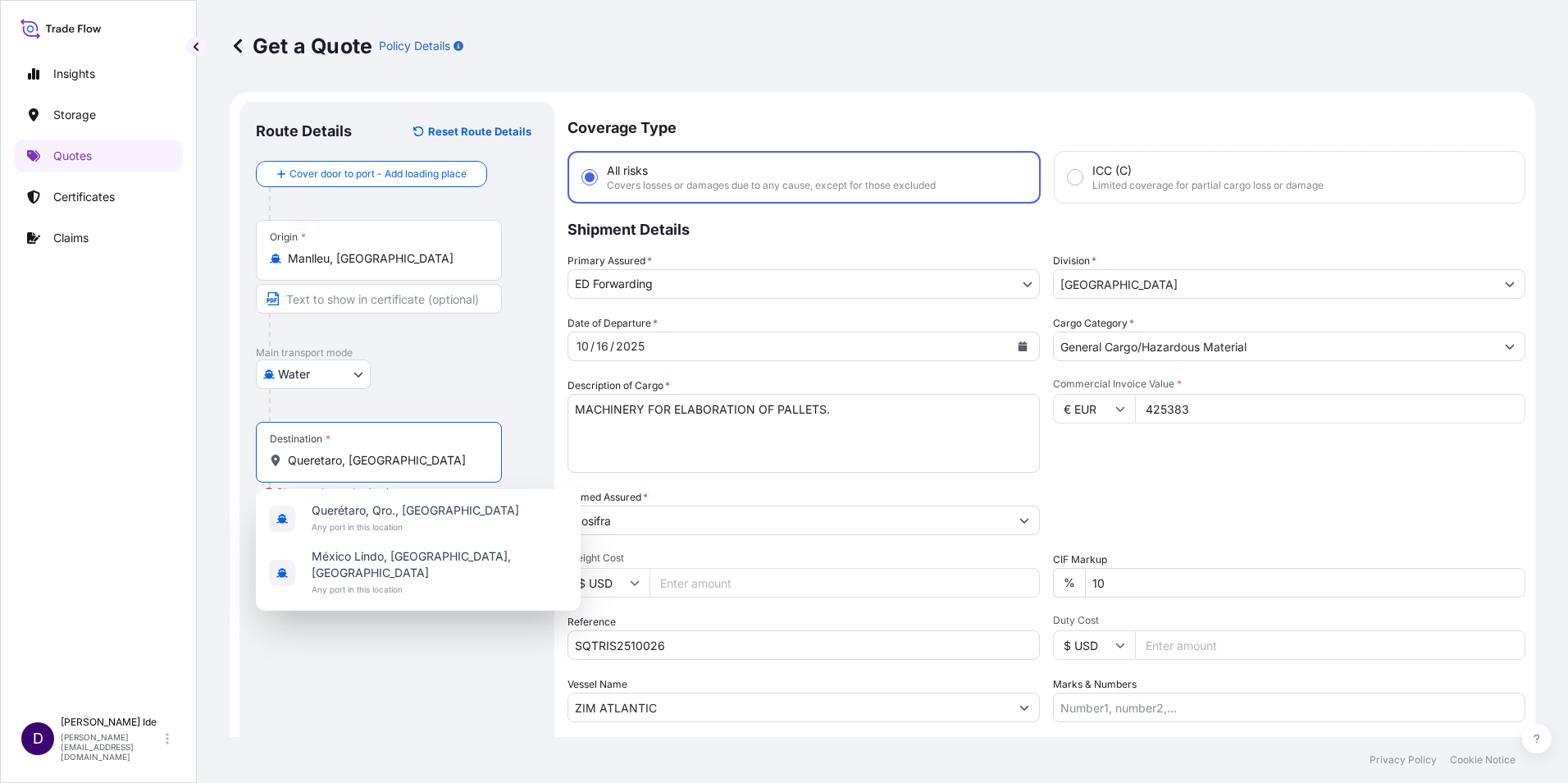
click at [337, 459] on input "Queretaro, [GEOGRAPHIC_DATA]" at bounding box center [385, 460] width 194 height 16
click at [342, 513] on span "Querétaro, Qro., [GEOGRAPHIC_DATA]" at bounding box center [415, 509] width 207 height 16
type input "Querétaro, Qro., [GEOGRAPHIC_DATA]"
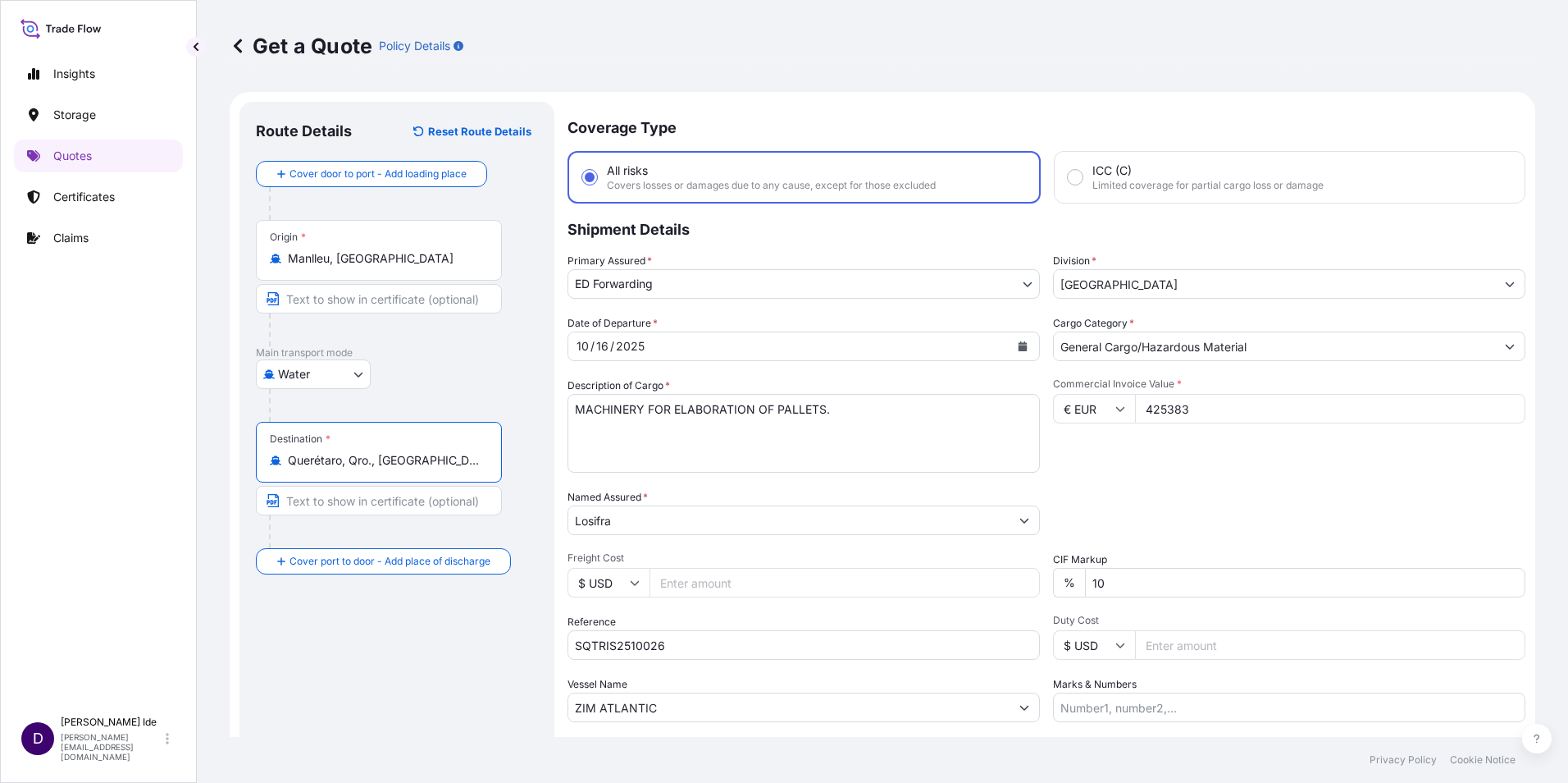
scroll to position [117, 0]
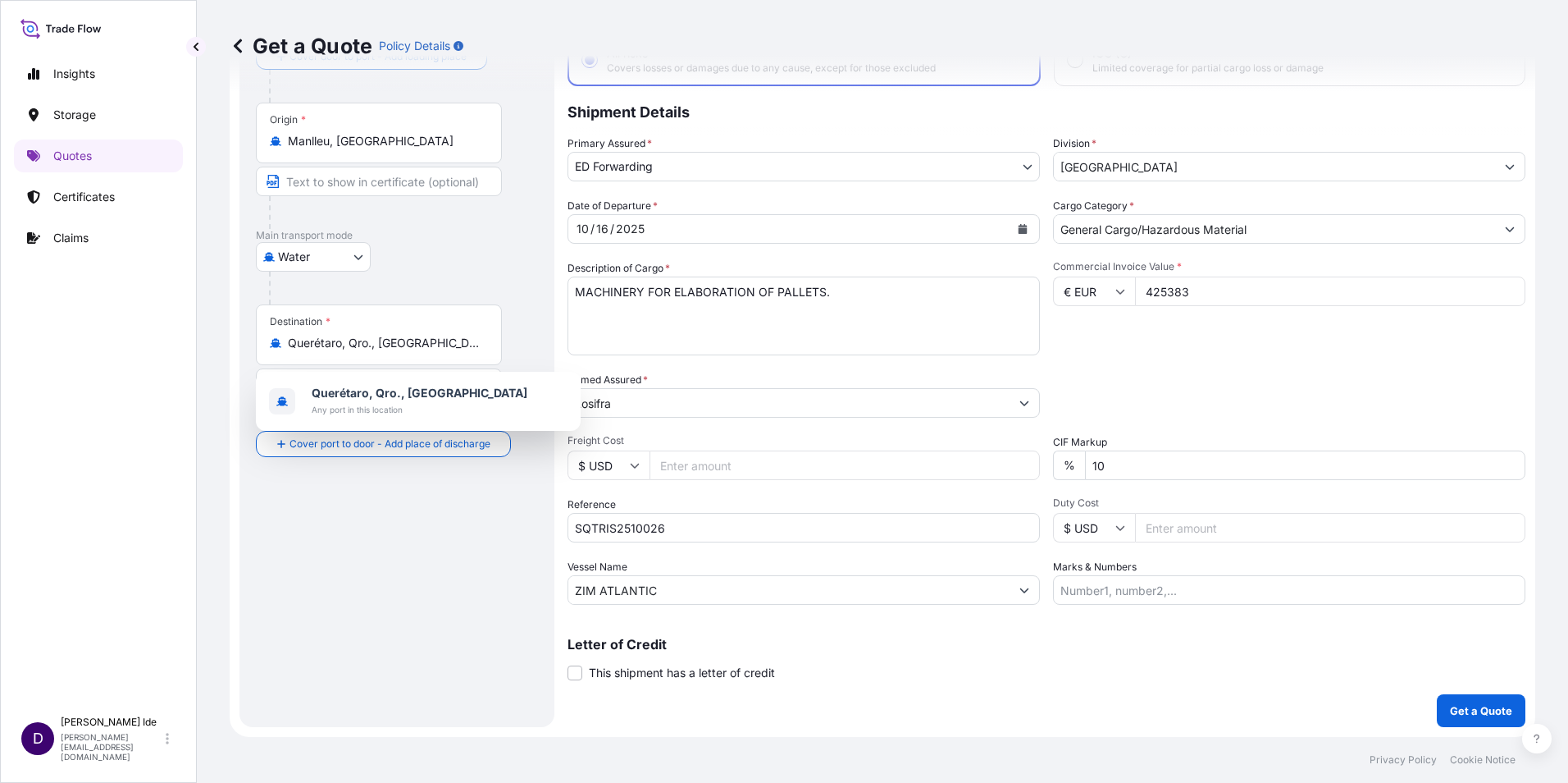
click at [464, 573] on div "Route Details Reset Route Details Cover door to port - Add loading place Place …" at bounding box center [396, 355] width 282 height 710
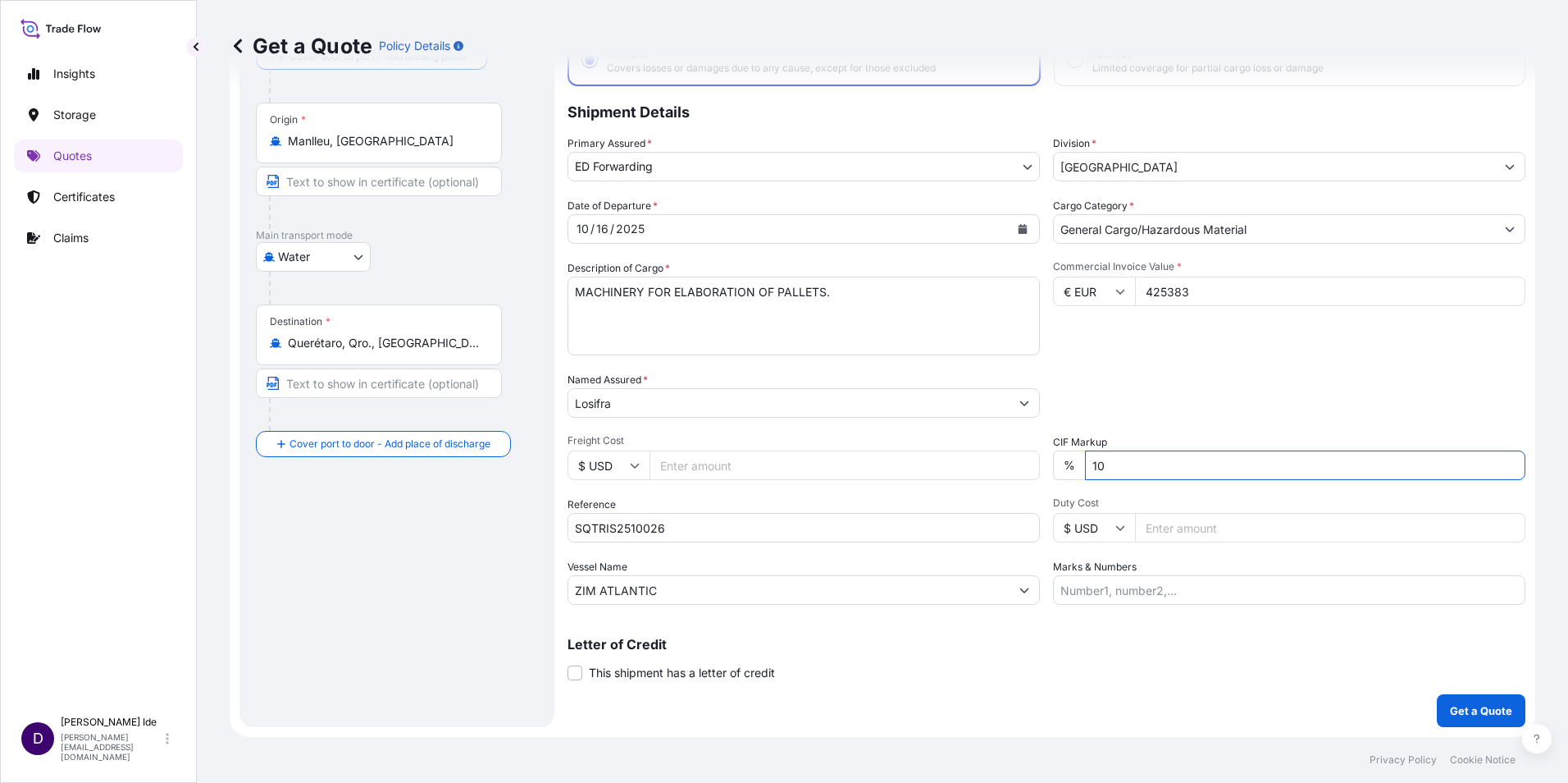
drag, startPoint x: 1120, startPoint y: 467, endPoint x: 1061, endPoint y: 462, distance: 59.2
click at [1061, 462] on div "% 10" at bounding box center [1289, 465] width 472 height 29
click at [443, 623] on div "Route Details Reset Route Details Cover door to port - Add loading place Place …" at bounding box center [396, 355] width 282 height 710
click at [1104, 468] on input "10" at bounding box center [1306, 465] width 441 height 29
click at [783, 472] on input "Freight Cost" at bounding box center [845, 465] width 391 height 29
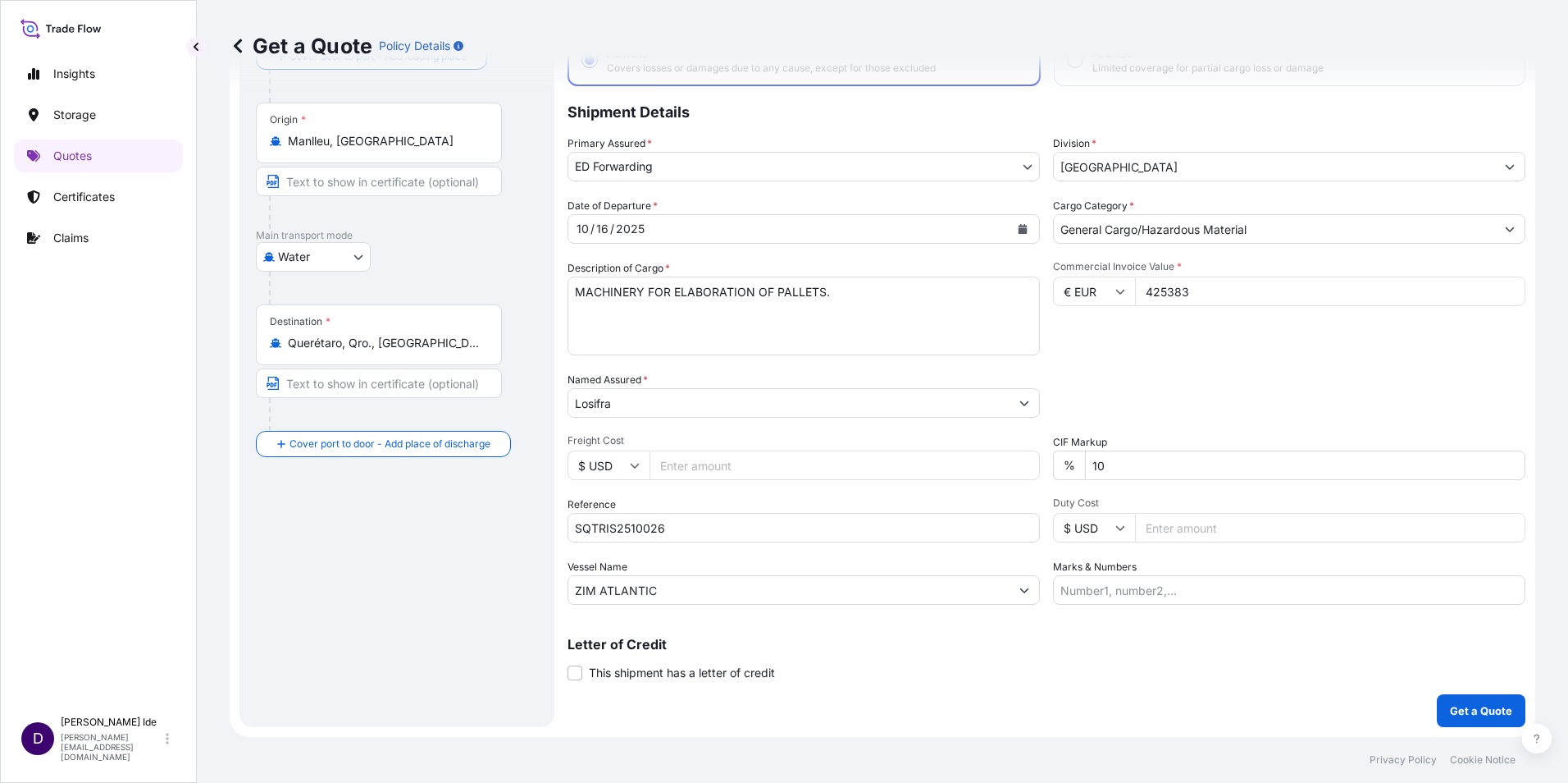
click at [1085, 463] on input "10" at bounding box center [1306, 465] width 441 height 29
drag, startPoint x: 1100, startPoint y: 464, endPoint x: 1068, endPoint y: 465, distance: 32.0
click at [1068, 465] on div "% 10" at bounding box center [1289, 465] width 472 height 29
type input "0"
click at [820, 464] on input "Freight Cost" at bounding box center [845, 465] width 391 height 29
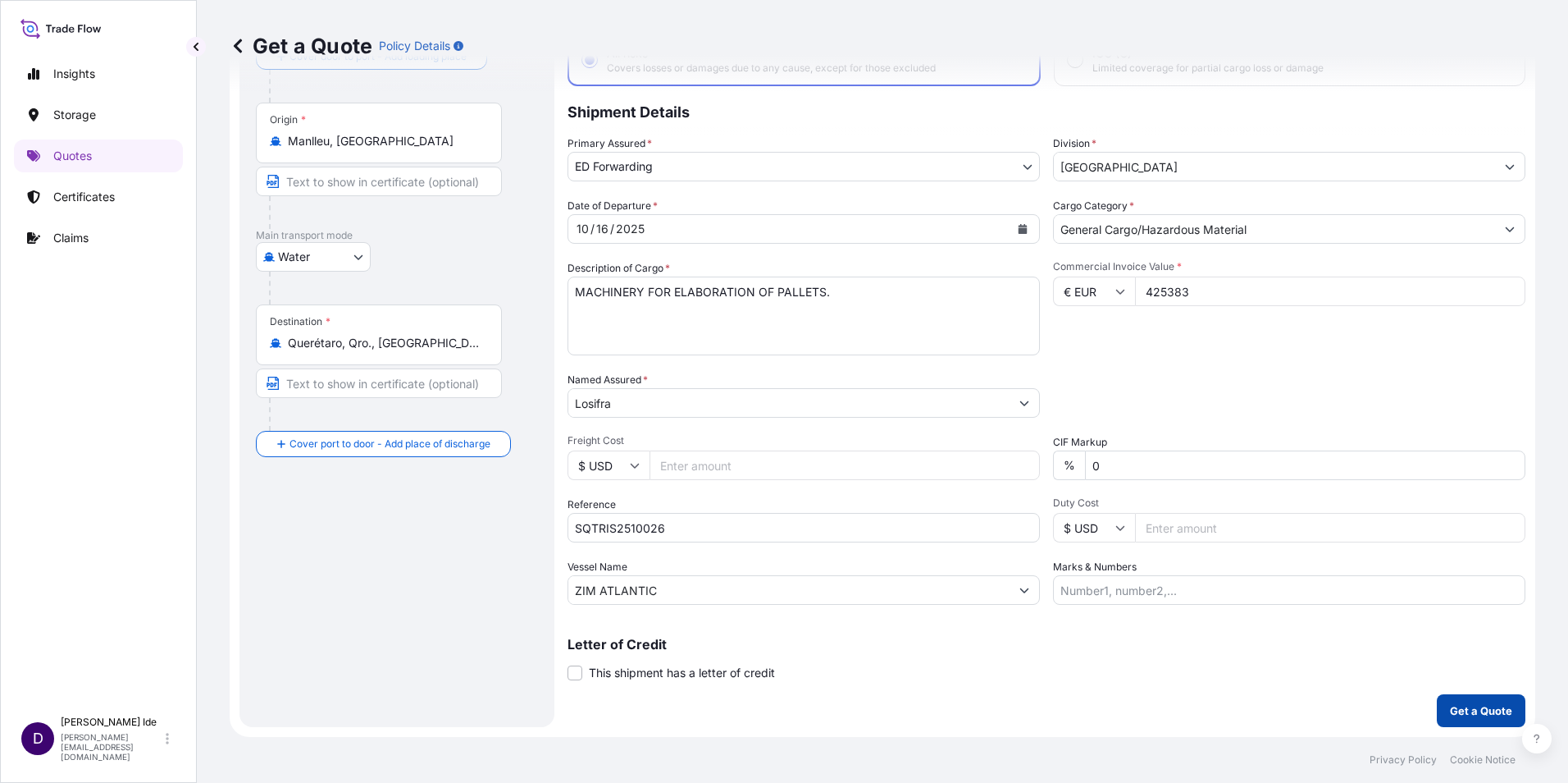
click at [1463, 713] on p "Get a Quote" at bounding box center [1482, 710] width 63 height 16
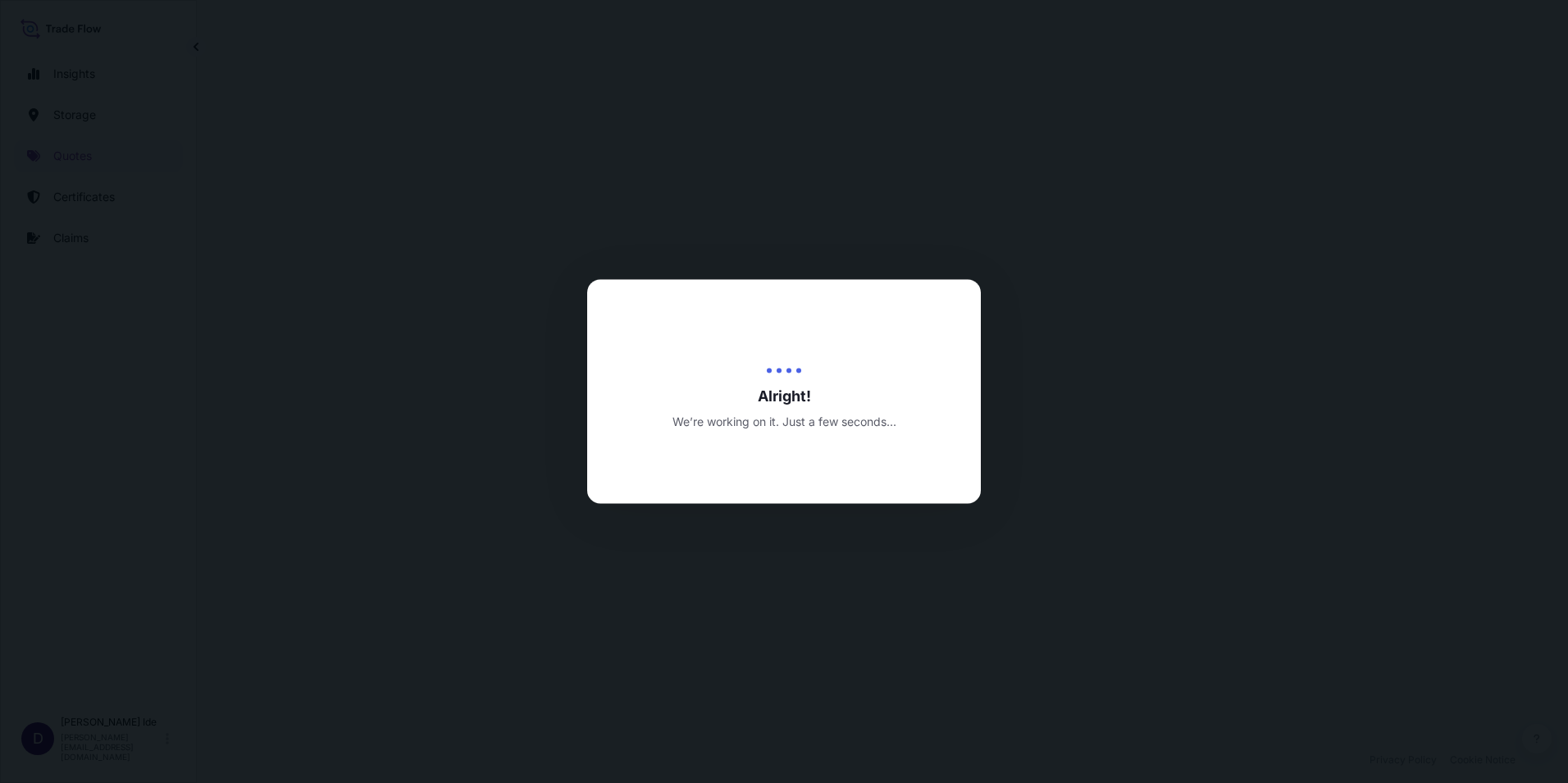
select select "Water"
select select "32195"
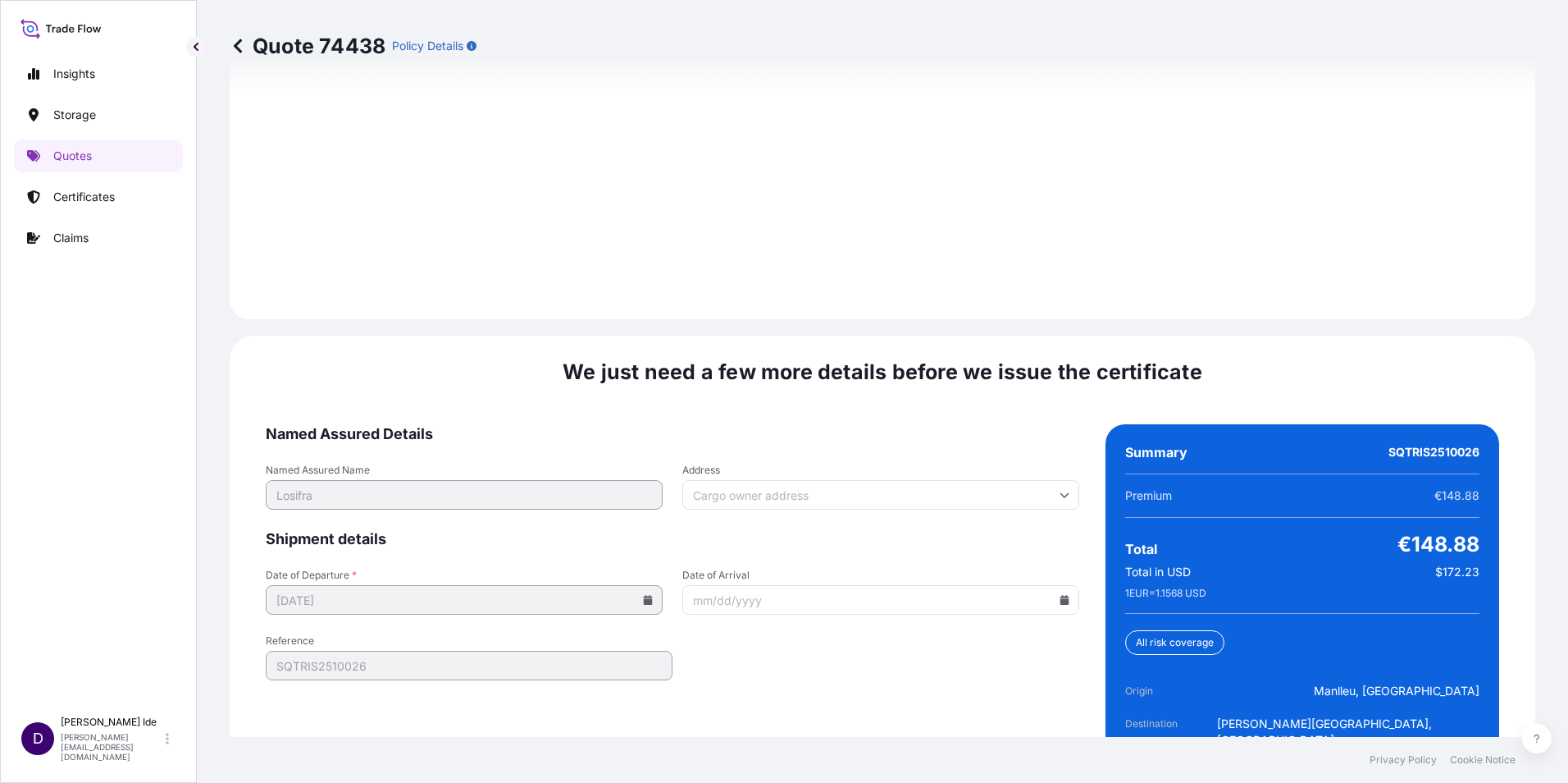
scroll to position [2346, 0]
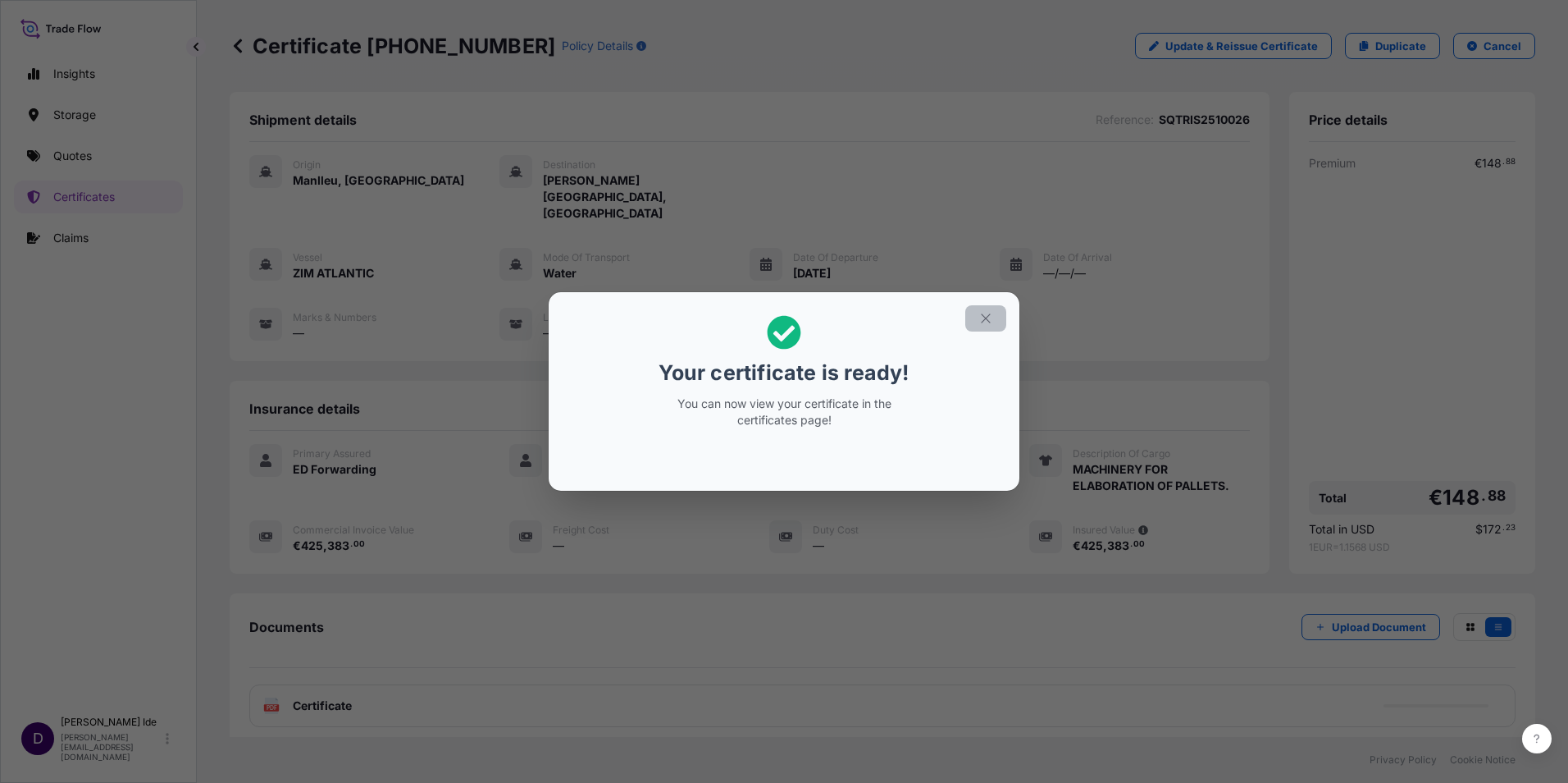
click at [986, 320] on icon "button" at bounding box center [986, 318] width 15 height 15
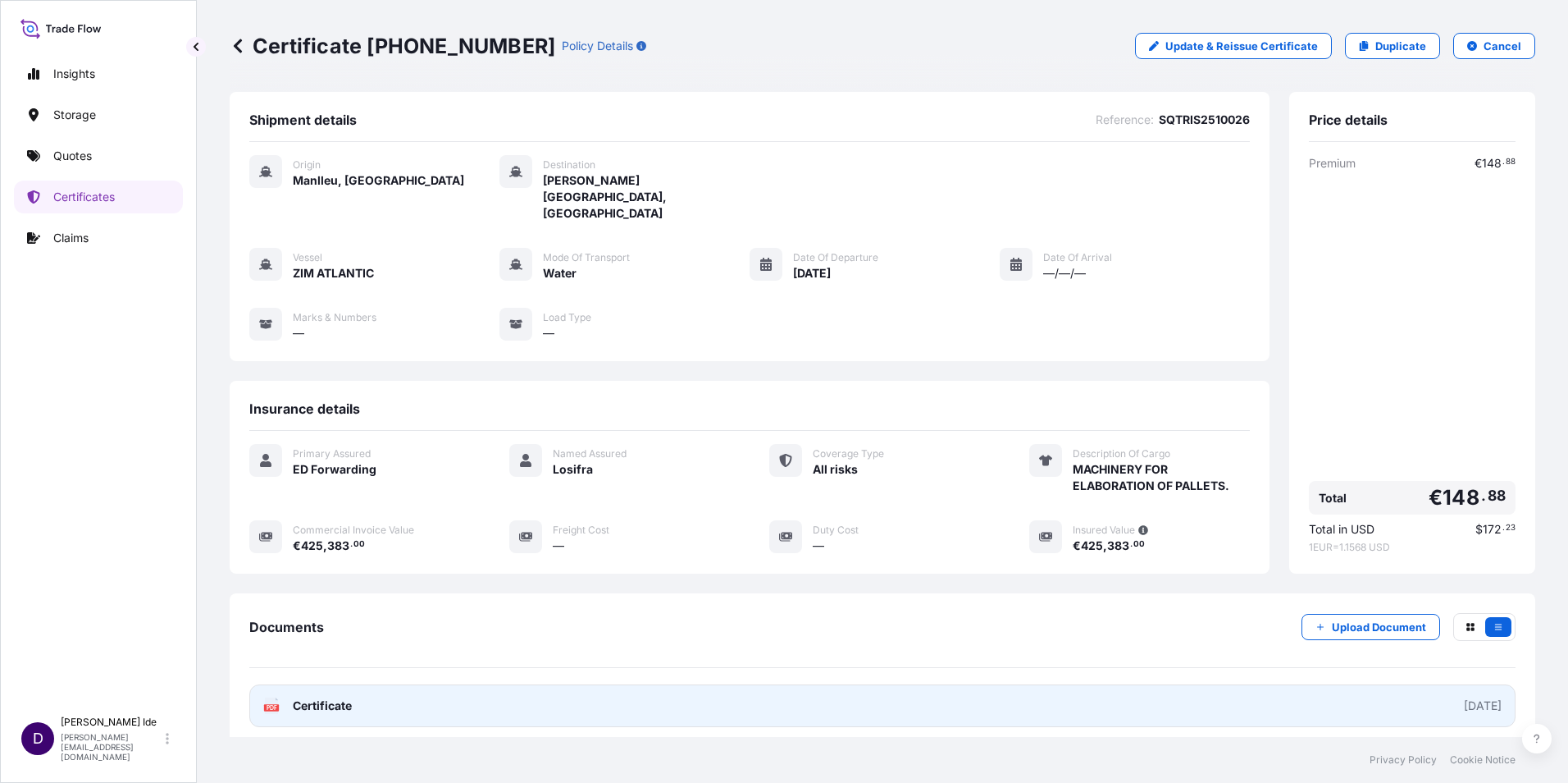
click at [356, 684] on link "PDF Certificate [DATE]" at bounding box center [882, 705] width 1267 height 43
